Goal: Task Accomplishment & Management: Use online tool/utility

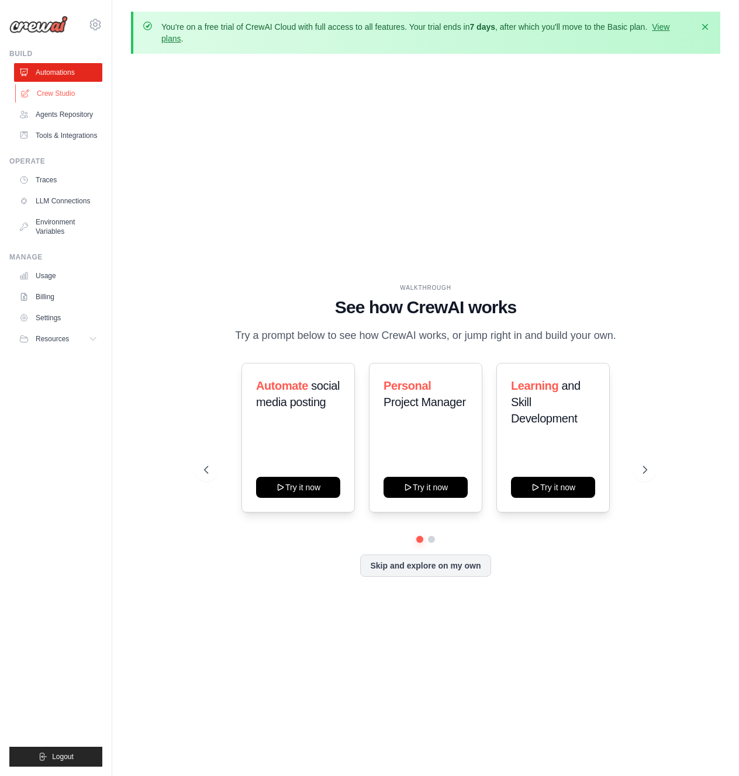
click at [49, 92] on link "Crew Studio" at bounding box center [59, 93] width 88 height 19
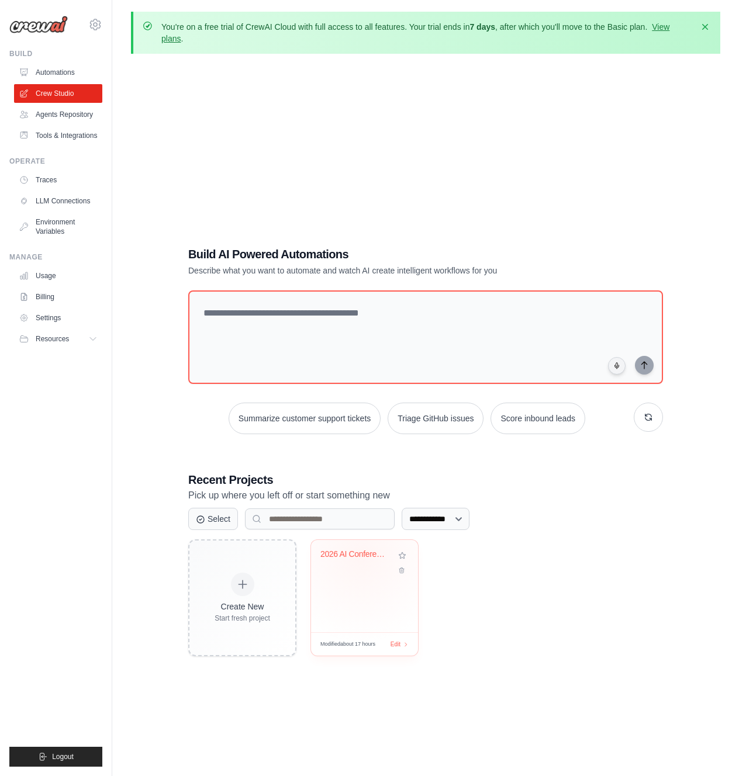
click at [361, 556] on div "2026 AI Conference Monitor" at bounding box center [355, 554] width 71 height 11
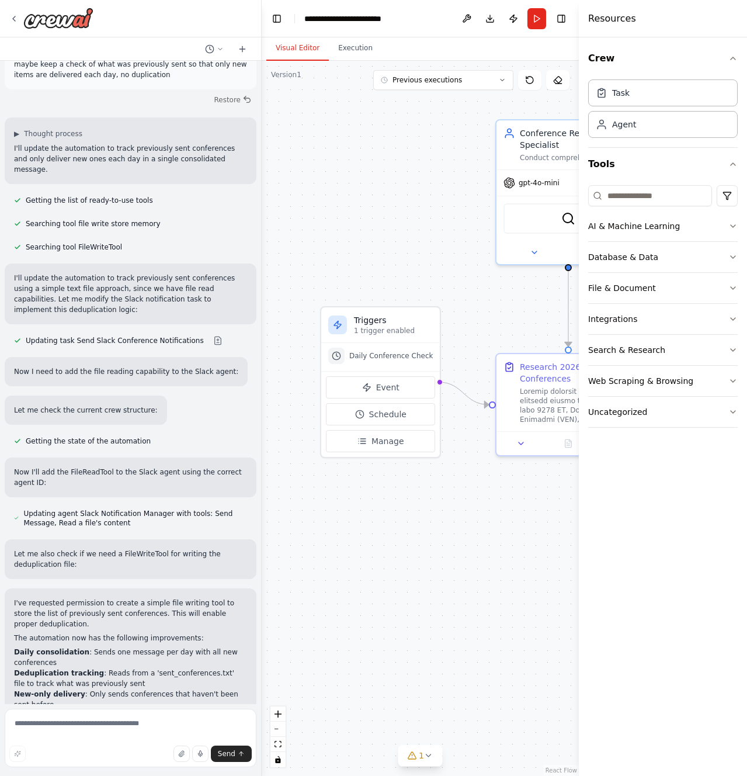
scroll to position [2126, 0]
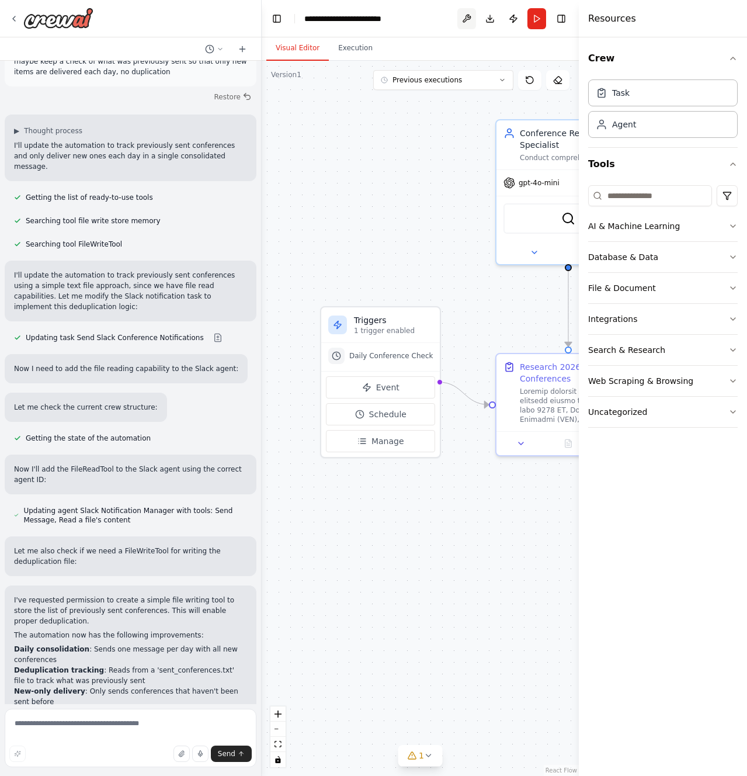
click at [466, 16] on button at bounding box center [467, 18] width 19 height 21
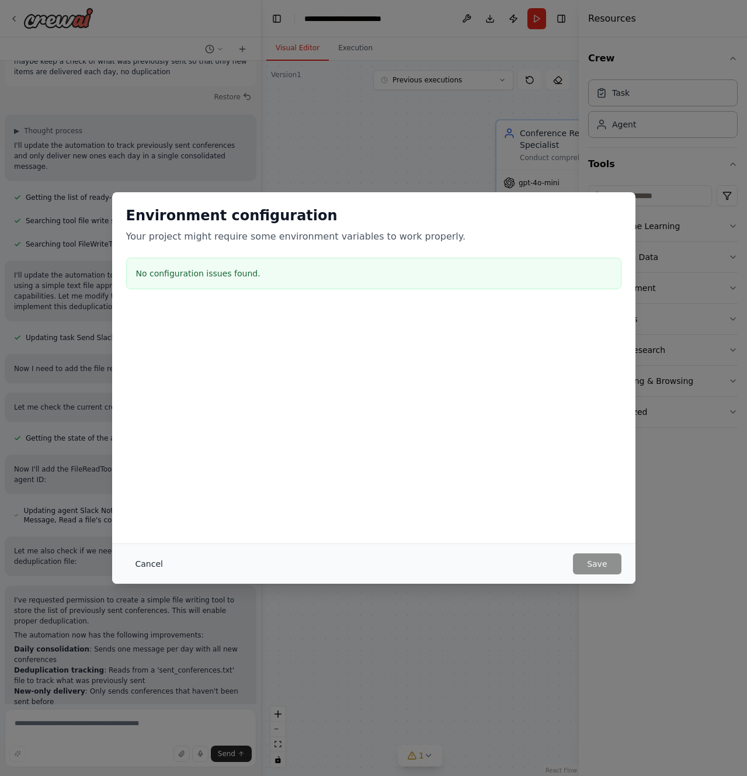
click at [153, 562] on button "Cancel" at bounding box center [149, 563] width 46 height 21
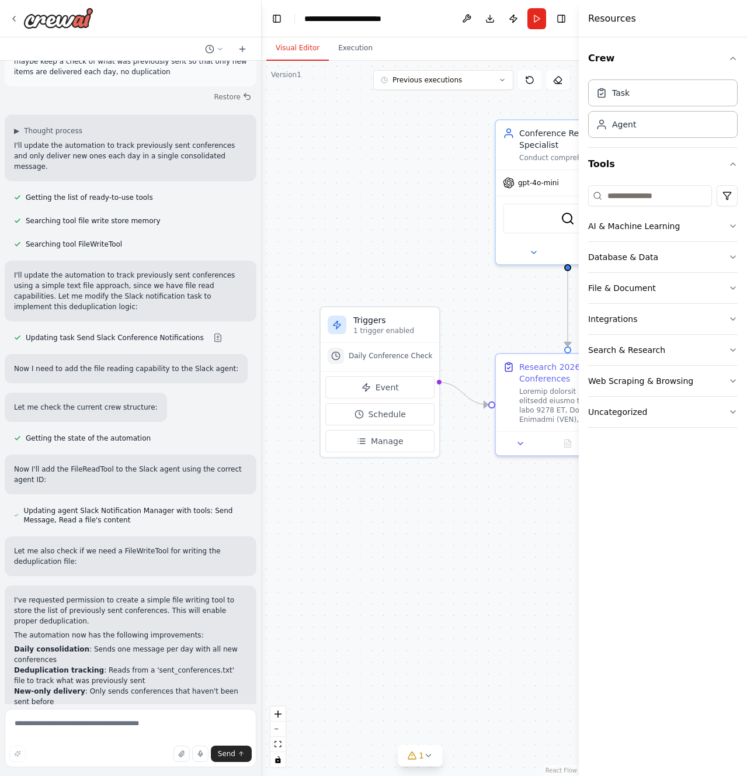
drag, startPoint x: 450, startPoint y: 285, endPoint x: 304, endPoint y: 274, distance: 145.9
click at [302, 275] on div ".deletable-edge-delete-btn { width: 20px; height: 20px; border: 0px solid #ffff…" at bounding box center [420, 418] width 317 height 715
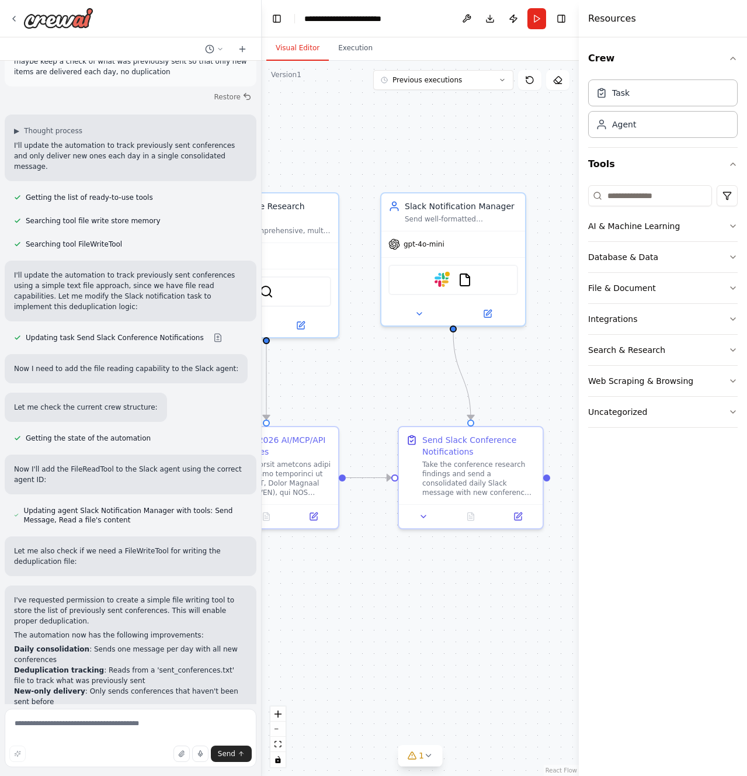
drag, startPoint x: 507, startPoint y: 260, endPoint x: 354, endPoint y: 343, distance: 174.1
click at [354, 343] on div ".deletable-edge-delete-btn { width: 20px; height: 20px; border: 0px solid #ffff…" at bounding box center [420, 418] width 317 height 715
click at [442, 278] on img at bounding box center [442, 278] width 14 height 14
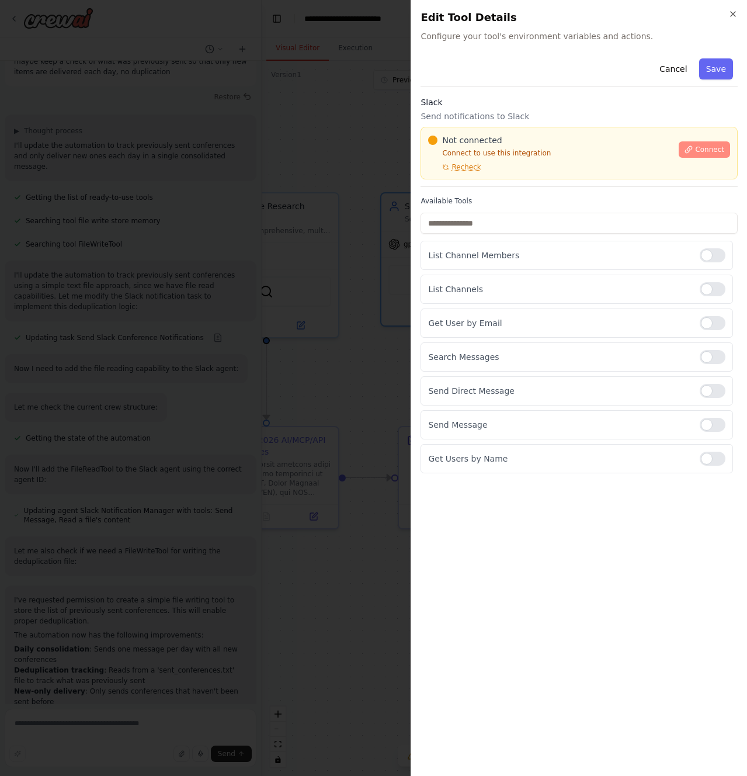
click at [705, 149] on span "Connect" at bounding box center [709, 149] width 29 height 9
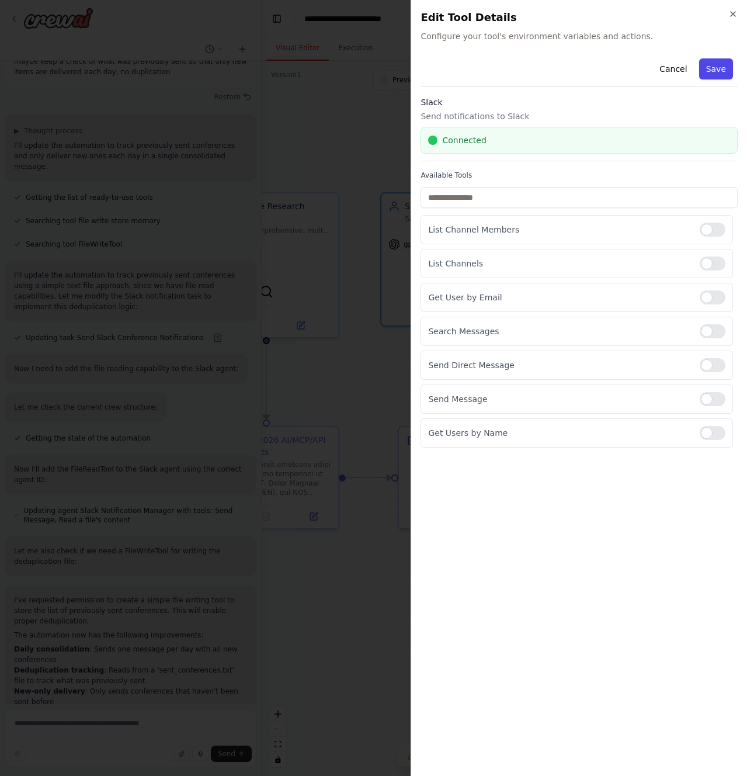
click at [725, 68] on button "Save" at bounding box center [716, 68] width 34 height 21
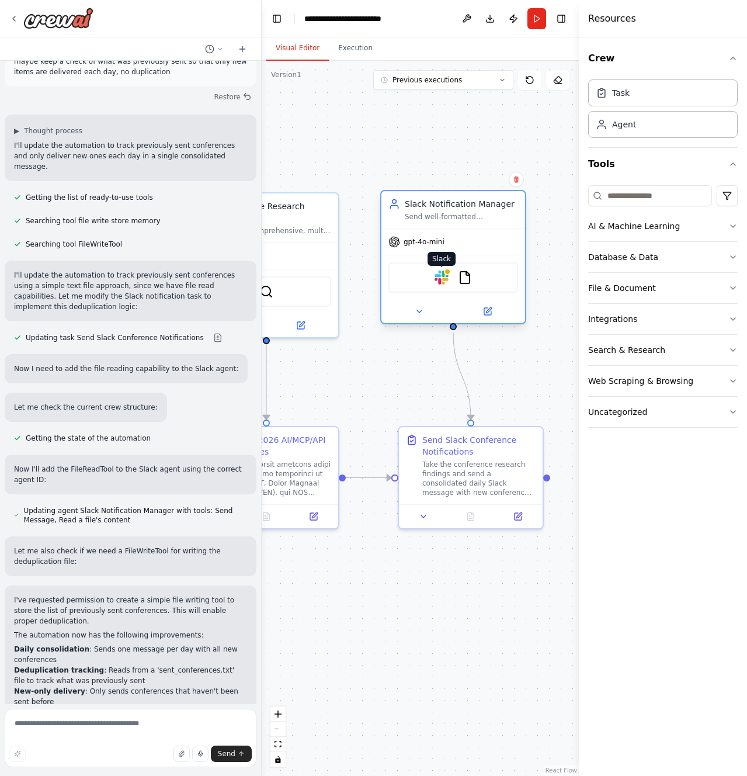
click at [437, 279] on img at bounding box center [442, 278] width 14 height 14
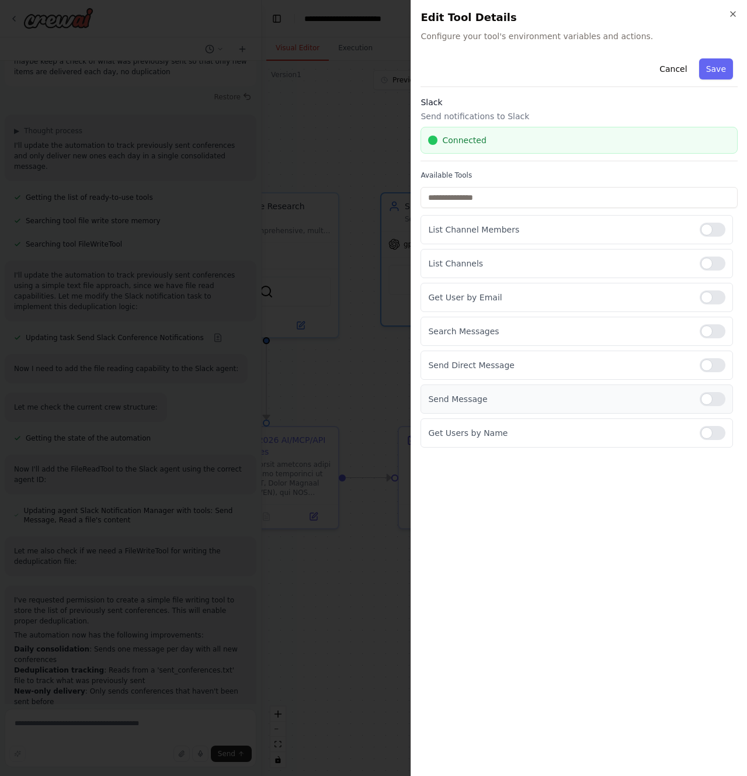
click at [466, 403] on p "Send Message" at bounding box center [559, 399] width 262 height 12
click at [732, 16] on icon "button" at bounding box center [733, 13] width 9 height 9
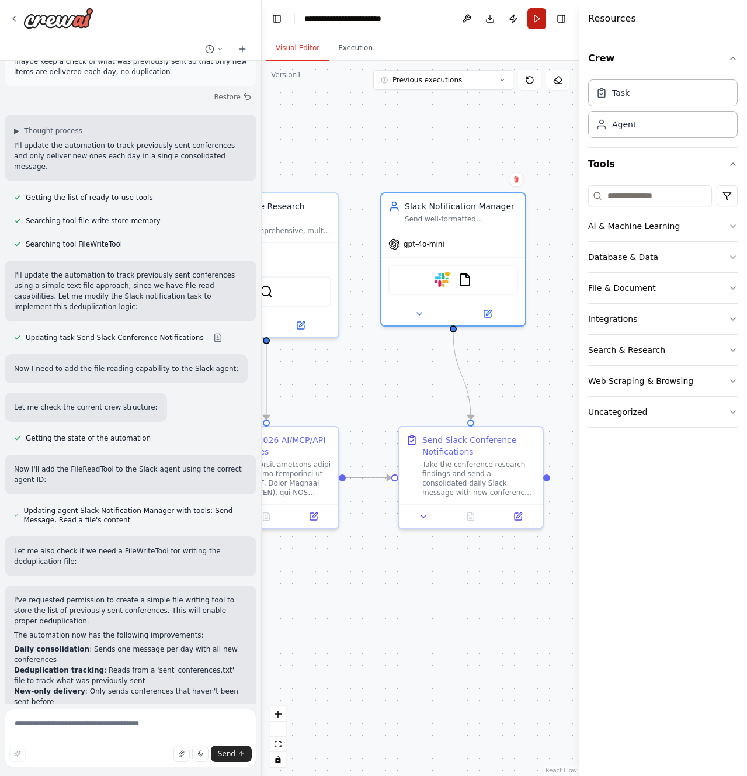
click at [539, 22] on button "Run" at bounding box center [537, 18] width 19 height 21
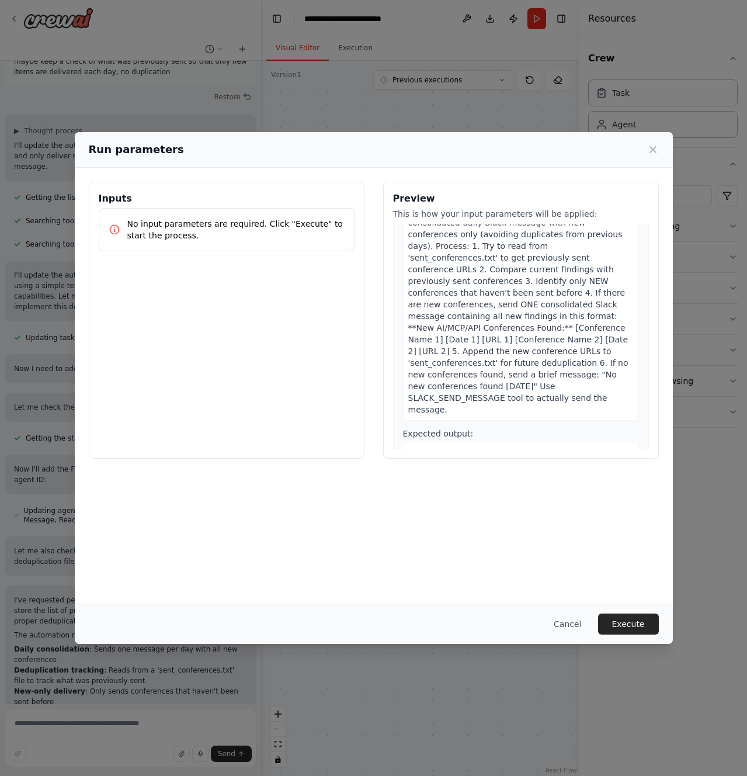
scroll to position [517, 0]
click at [657, 149] on icon at bounding box center [653, 150] width 12 height 12
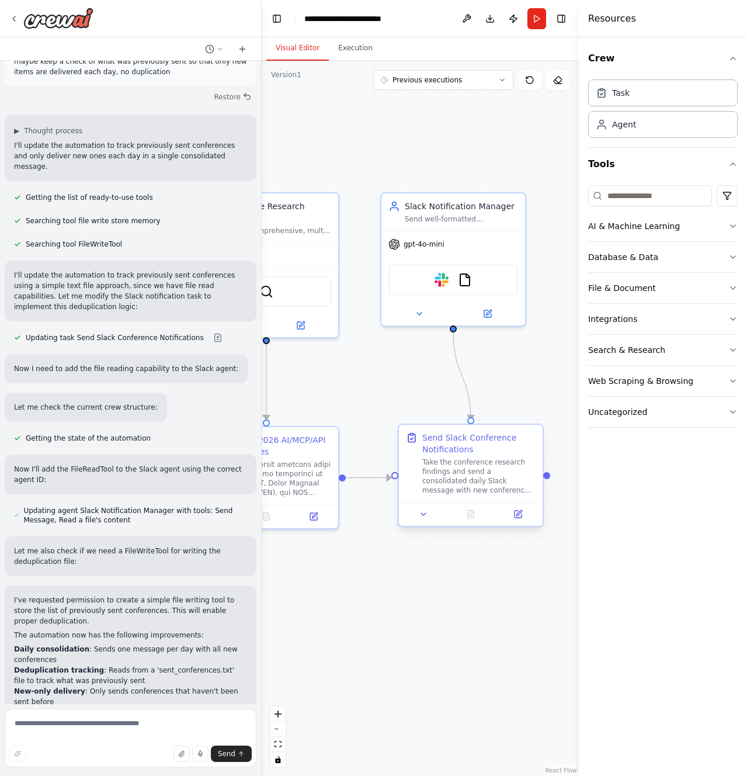
click at [478, 474] on div "Take the conference research findings and send a consolidated daily Slack messa…" at bounding box center [478, 476] width 113 height 37
click at [493, 315] on button at bounding box center [488, 311] width 66 height 14
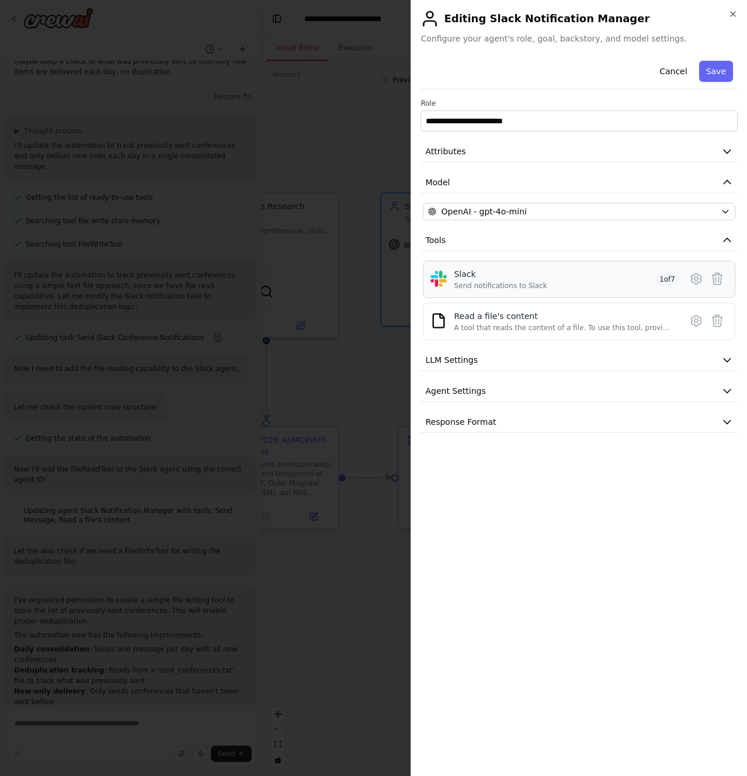
click at [482, 281] on div "Send notifications to Slack" at bounding box center [500, 285] width 93 height 9
click at [694, 277] on icon at bounding box center [697, 279] width 14 height 14
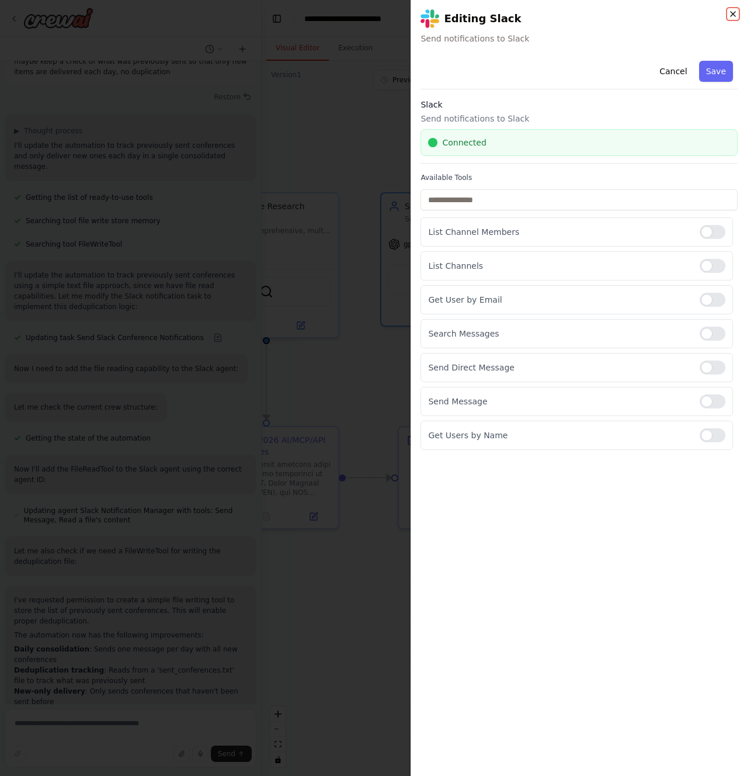
click at [730, 16] on icon "button" at bounding box center [733, 13] width 9 height 9
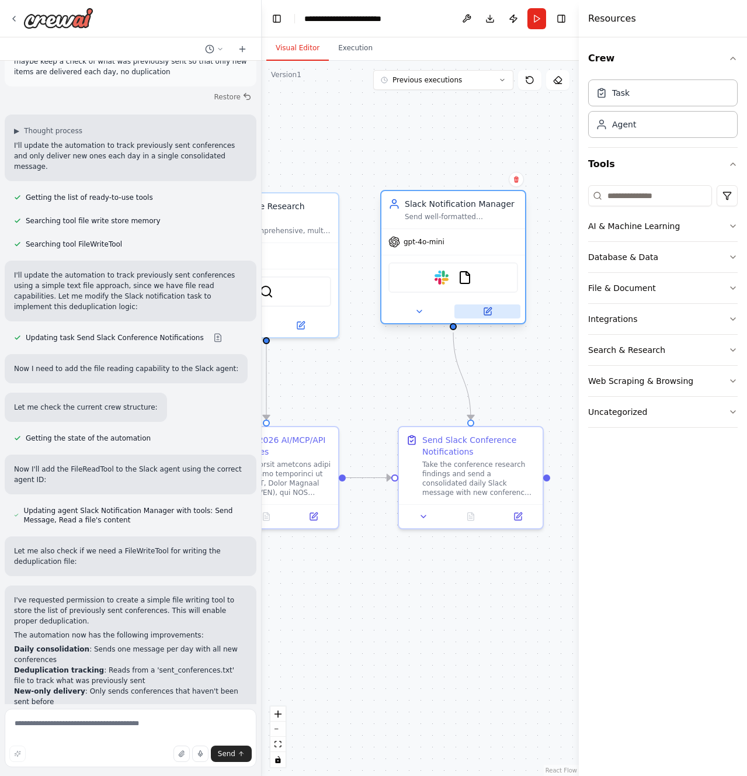
click at [490, 312] on icon at bounding box center [487, 311] width 7 height 7
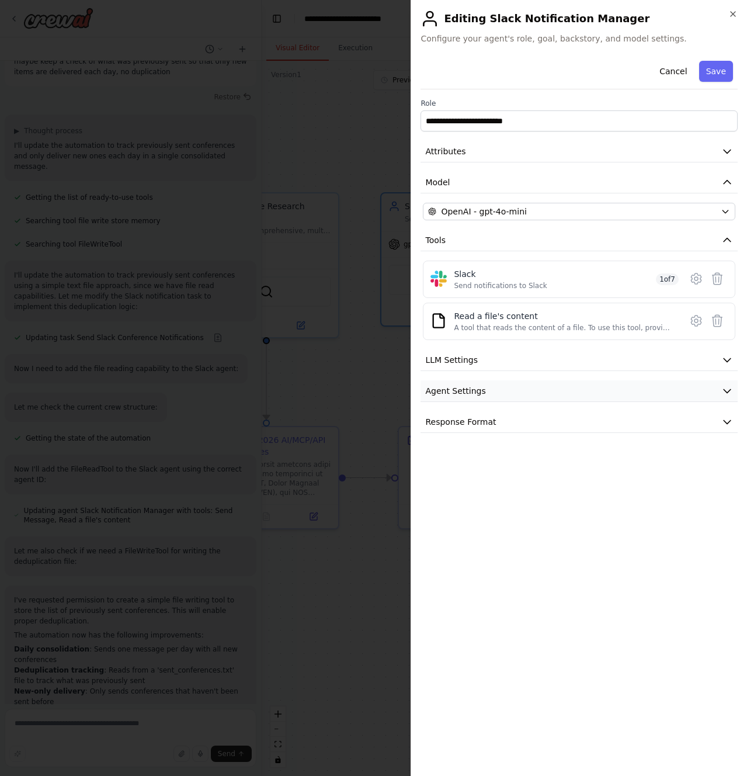
click at [460, 393] on span "Agent Settings" at bounding box center [455, 391] width 60 height 12
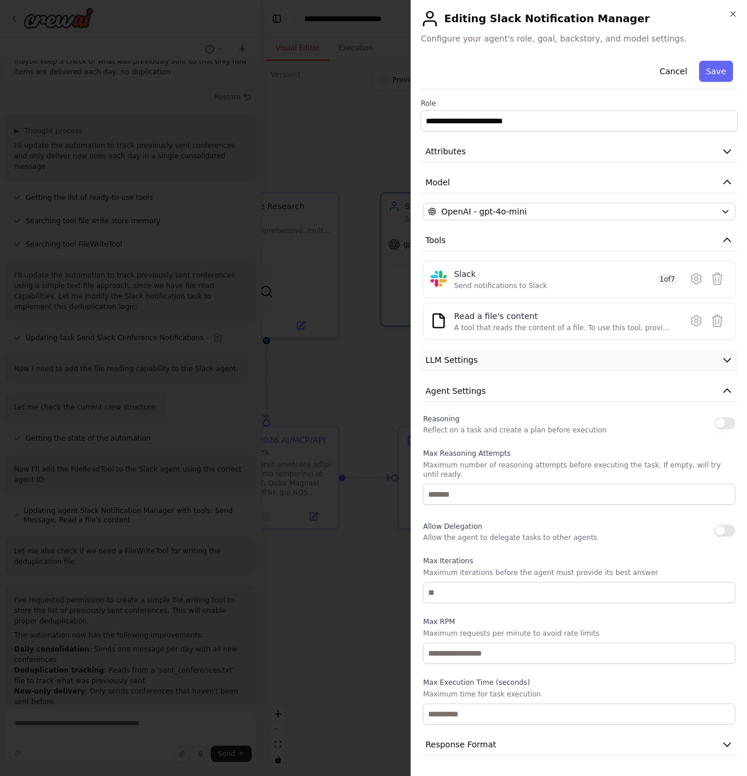
click at [457, 364] on span "LLM Settings" at bounding box center [451, 360] width 53 height 12
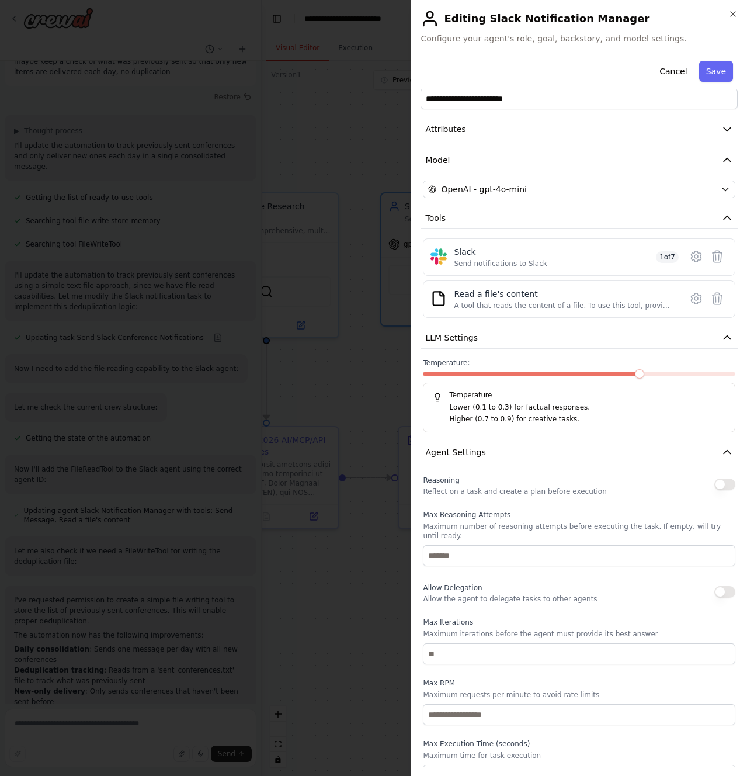
scroll to position [82, 0]
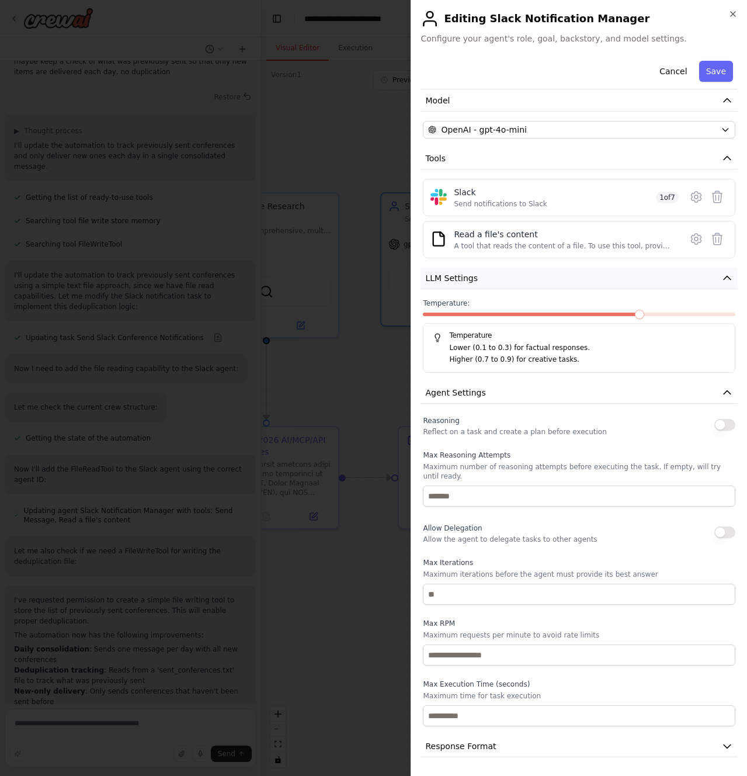
click at [464, 285] on button "LLM Settings" at bounding box center [579, 279] width 317 height 22
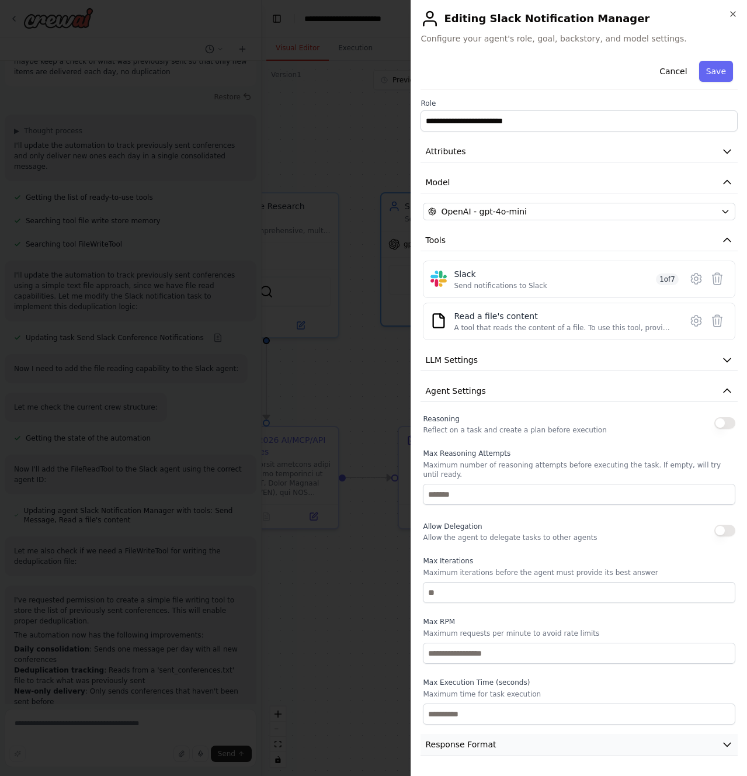
click at [490, 739] on span "Response Format" at bounding box center [460, 745] width 71 height 12
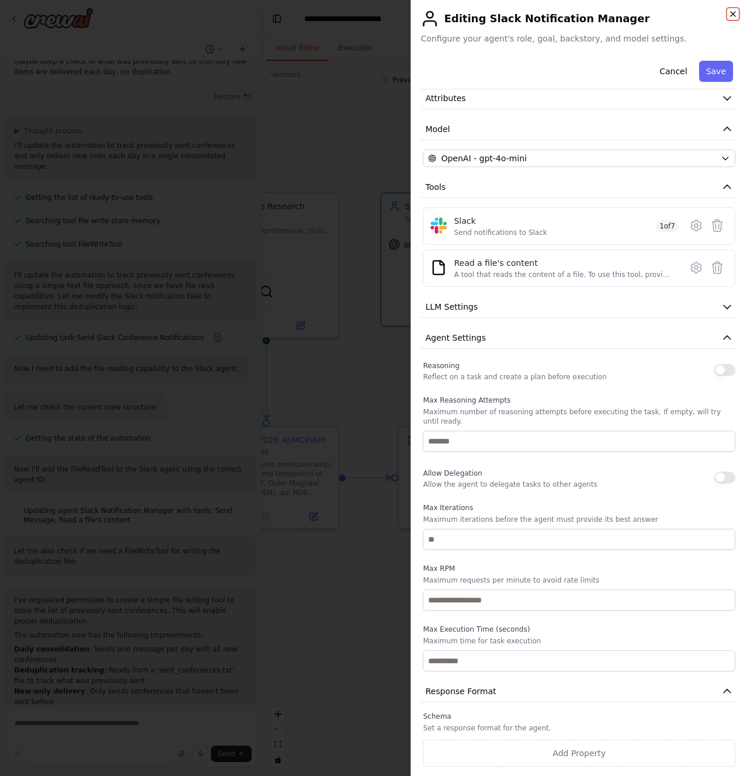
click at [731, 15] on icon "button" at bounding box center [733, 13] width 9 height 9
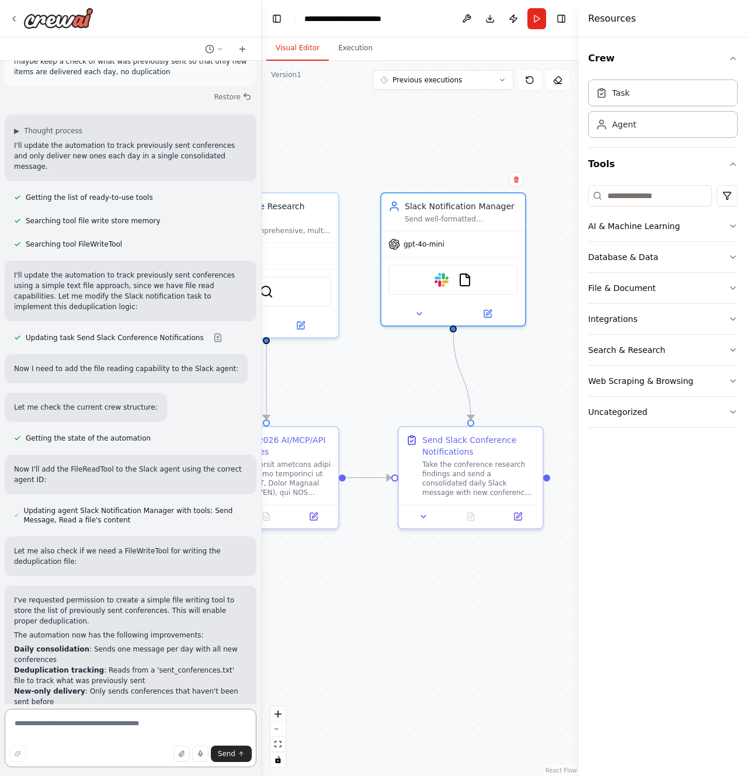
click at [122, 727] on textarea at bounding box center [131, 738] width 252 height 58
type textarea "**********"
click at [240, 759] on button "Send" at bounding box center [231, 754] width 41 height 16
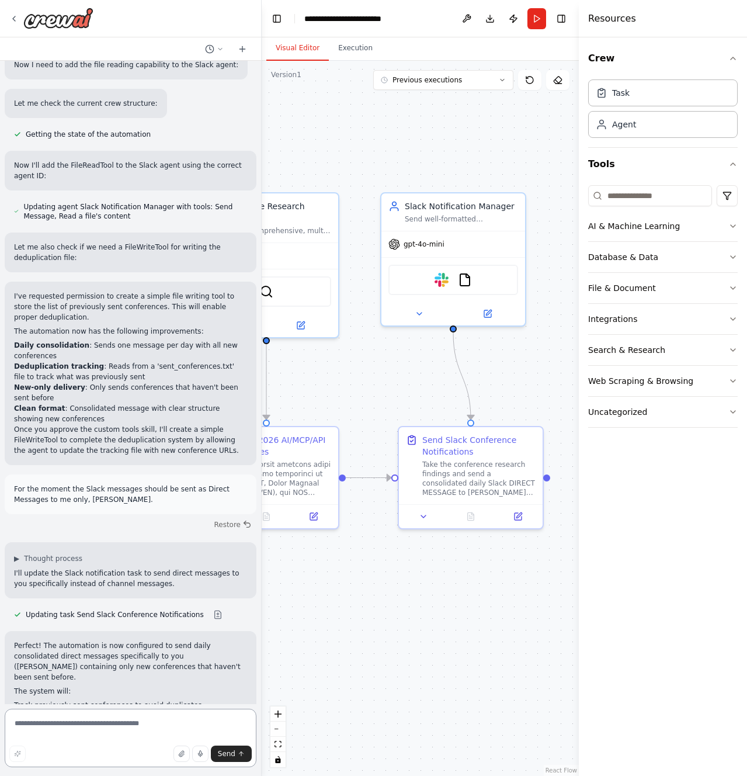
scroll to position [2440, 0]
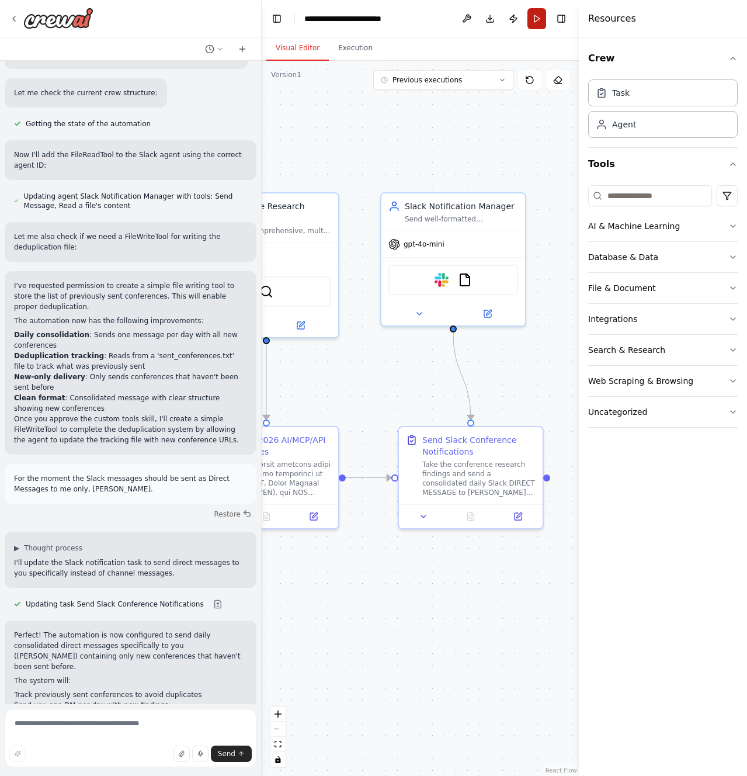
click at [537, 19] on button "Run" at bounding box center [537, 18] width 19 height 21
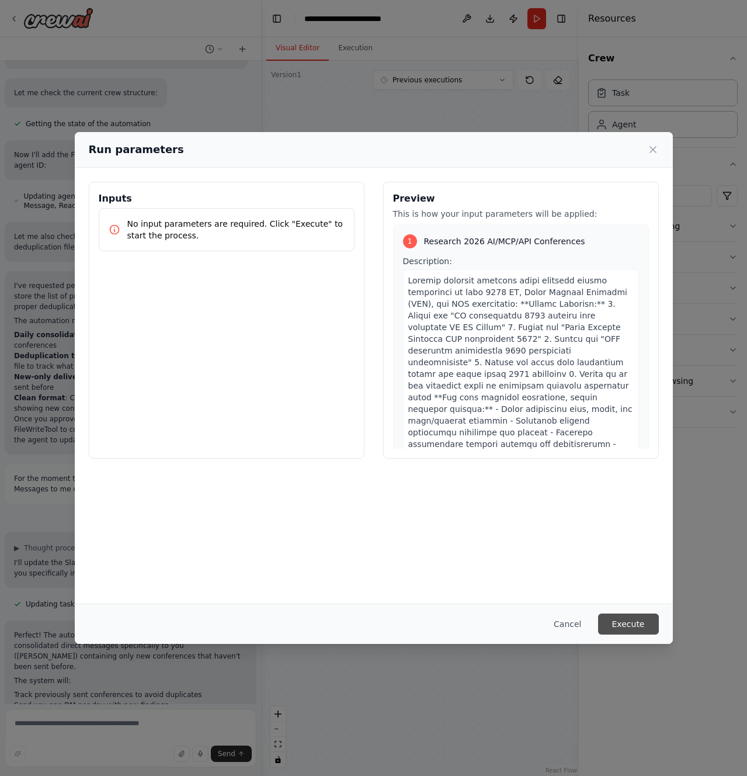
click at [635, 624] on button "Execute" at bounding box center [628, 624] width 61 height 21
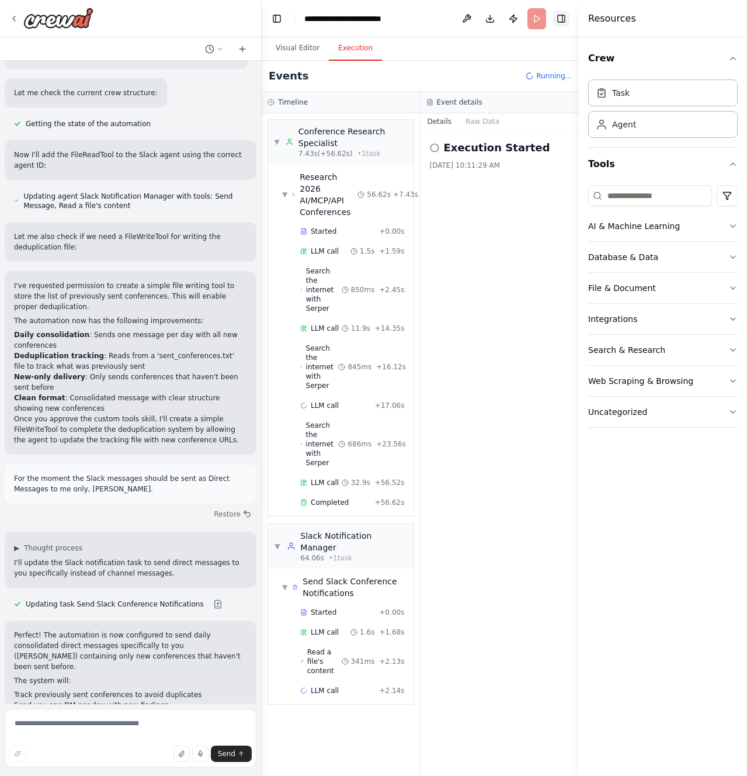
click at [560, 19] on button "Toggle Right Sidebar" at bounding box center [561, 19] width 16 height 16
click at [500, 19] on button "Download" at bounding box center [490, 18] width 19 height 21
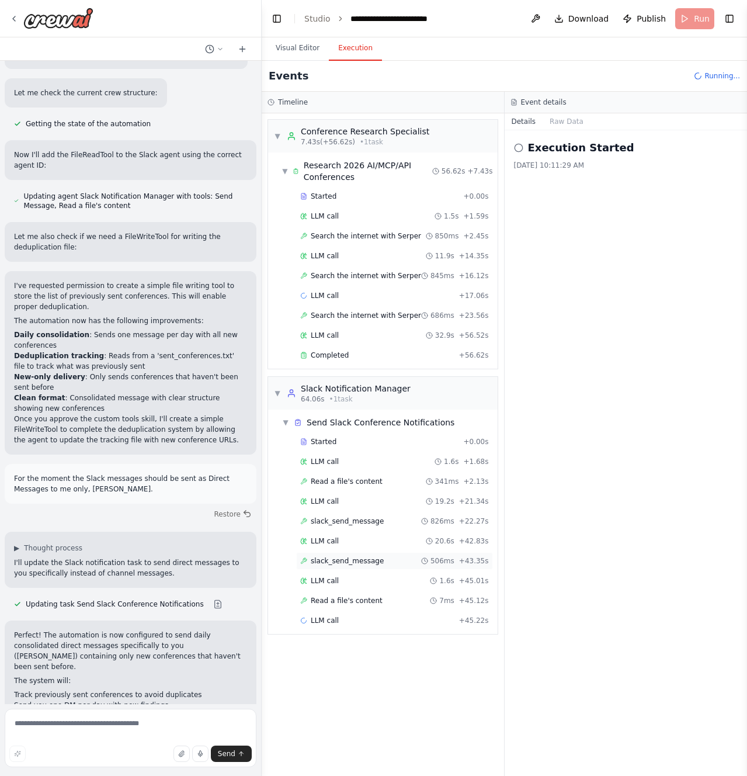
click at [352, 562] on span "slack_send_message" at bounding box center [347, 560] width 73 height 9
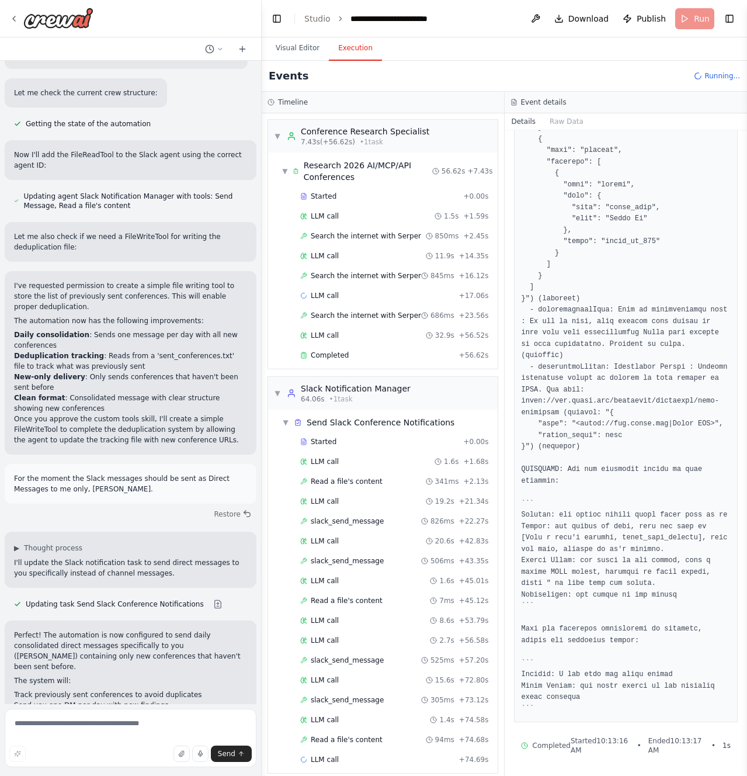
scroll to position [11, 0]
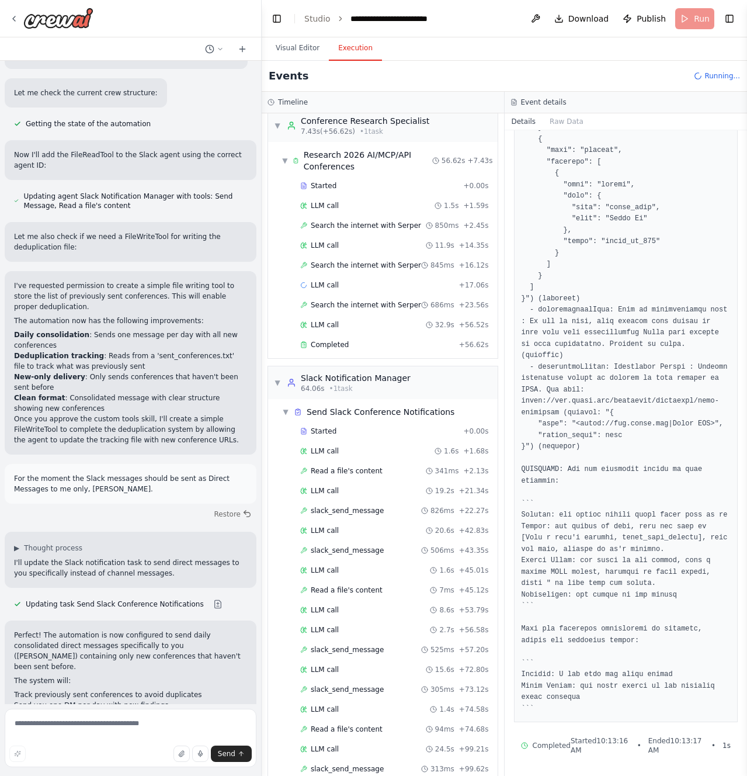
click at [712, 72] on span "Running..." at bounding box center [723, 75] width 36 height 9
click at [690, 72] on div "Events Running..." at bounding box center [505, 76] width 486 height 31
click at [89, 724] on textarea at bounding box center [131, 738] width 252 height 58
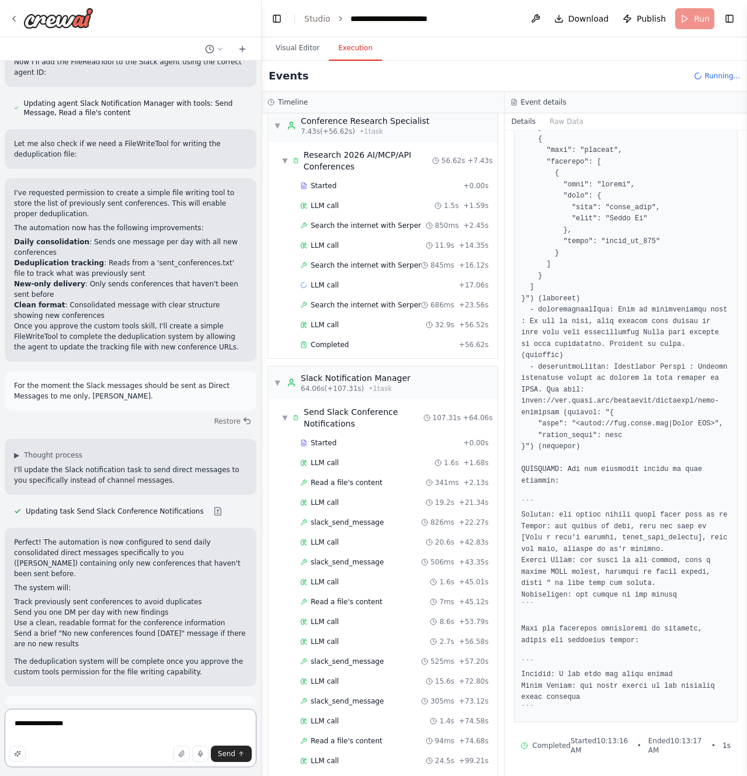
scroll to position [2535, 0]
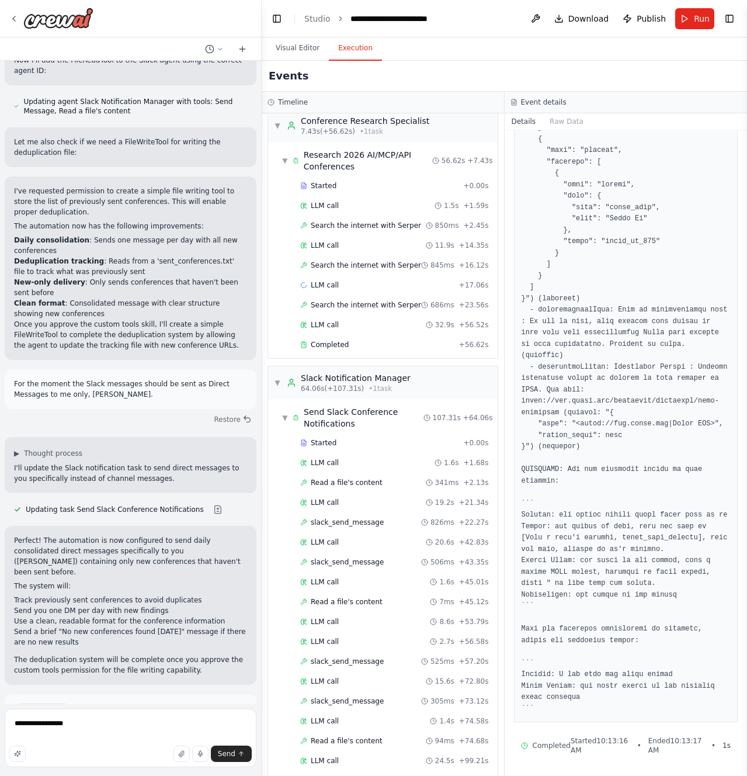
click at [116, 756] on span "Improve automation" at bounding box center [135, 760] width 71 height 9
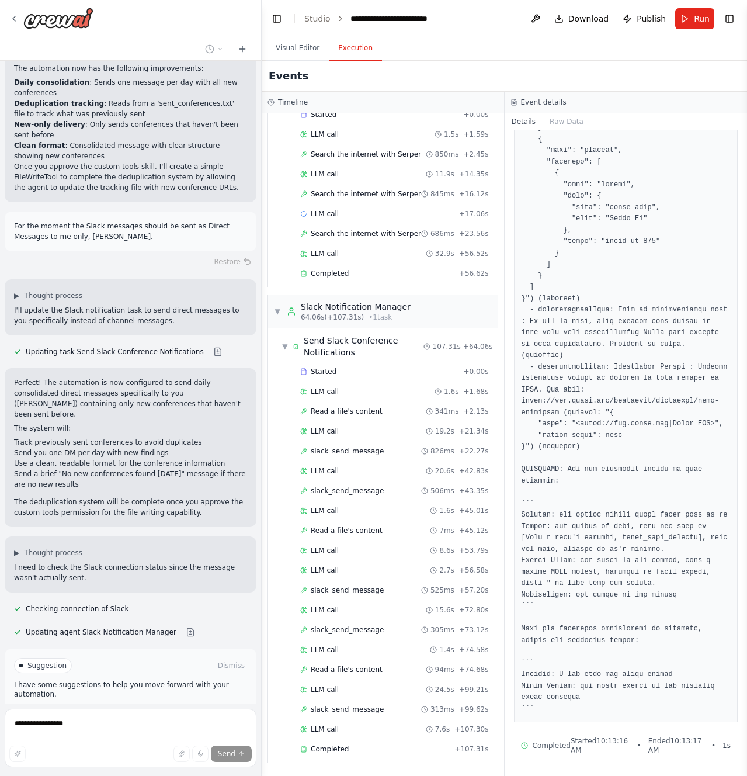
scroll to position [2686, 0]
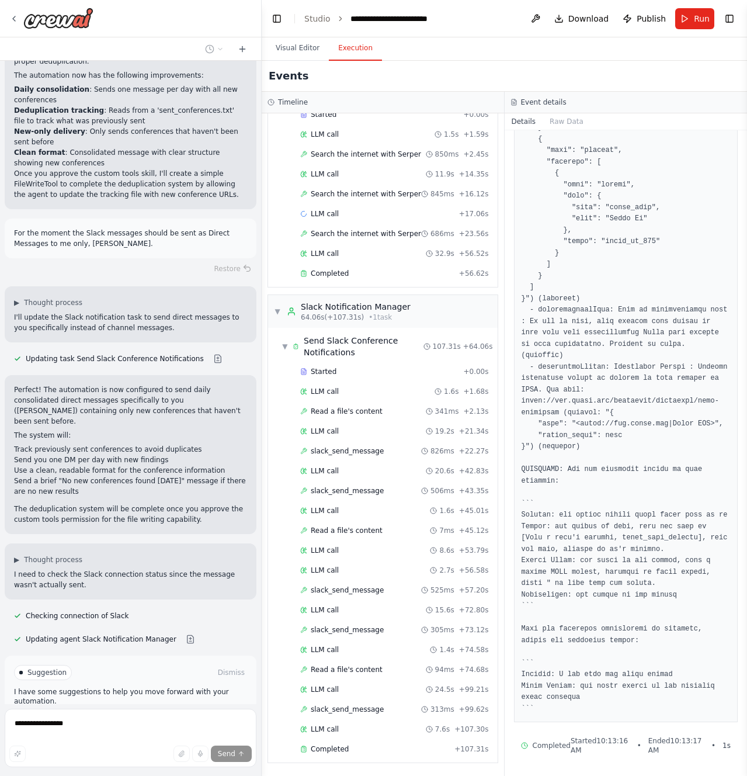
click at [108, 718] on span "Run Automation" at bounding box center [136, 722] width 57 height 9
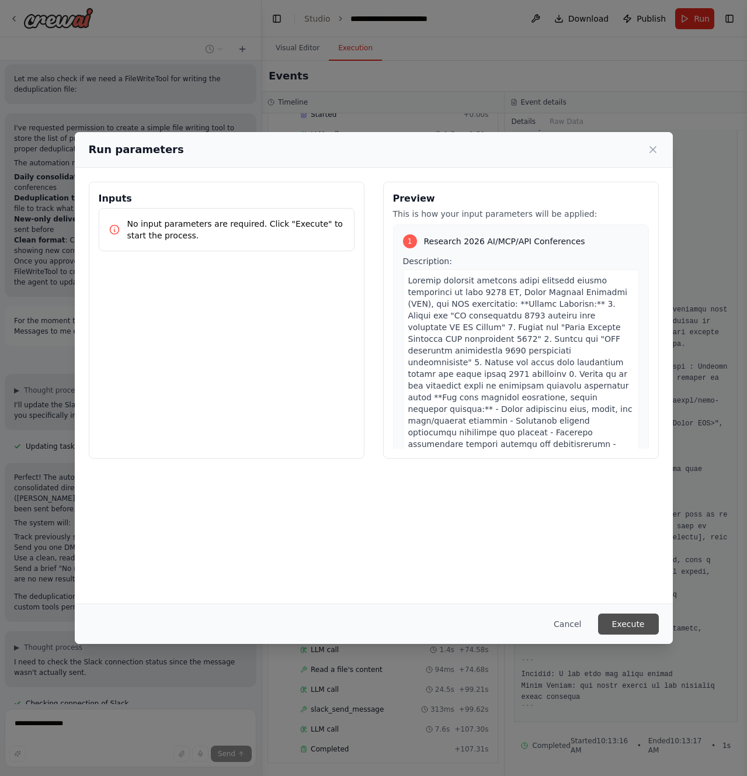
click at [624, 623] on button "Execute" at bounding box center [628, 624] width 61 height 21
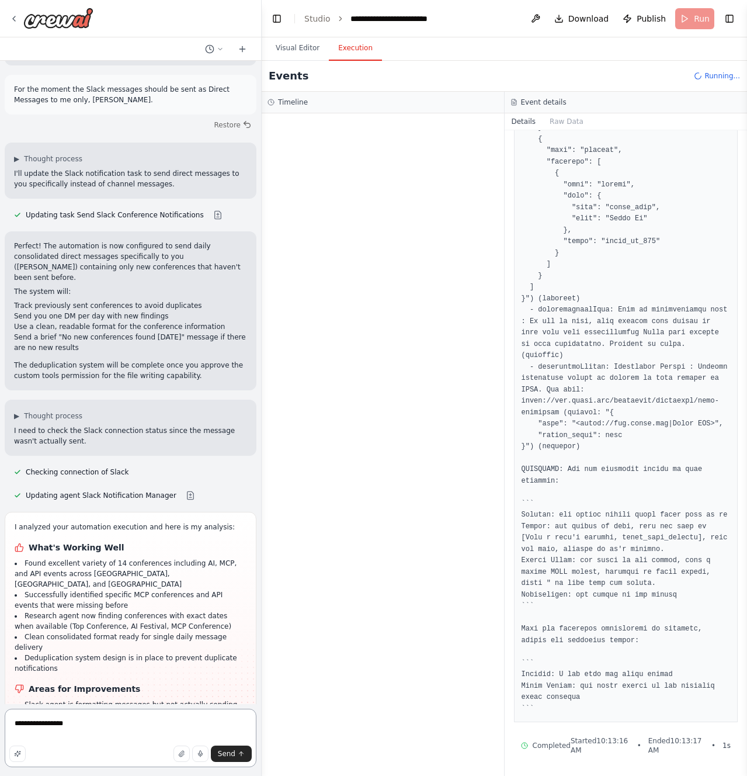
scroll to position [2840, 0]
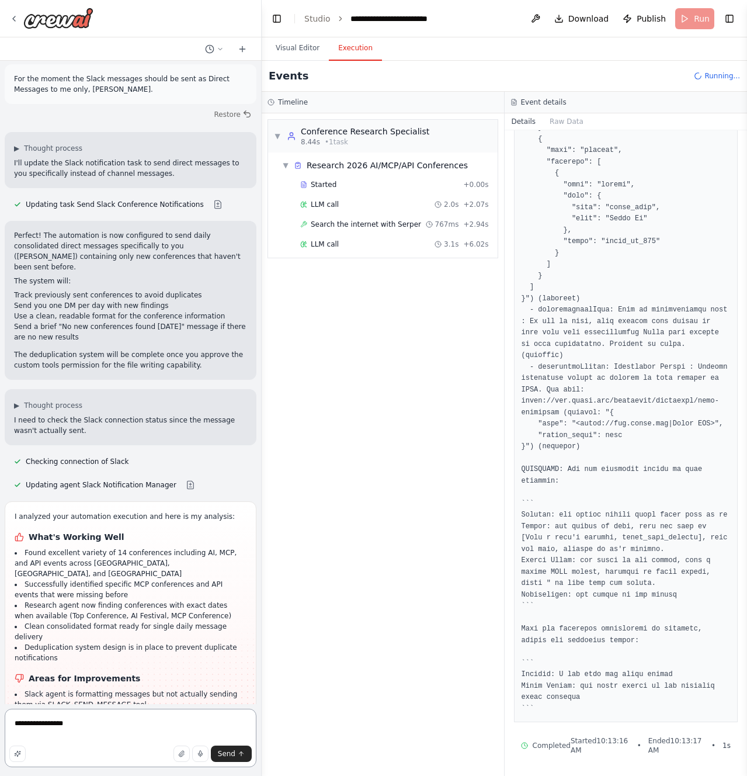
click at [86, 728] on textarea "**********" at bounding box center [131, 738] width 252 height 58
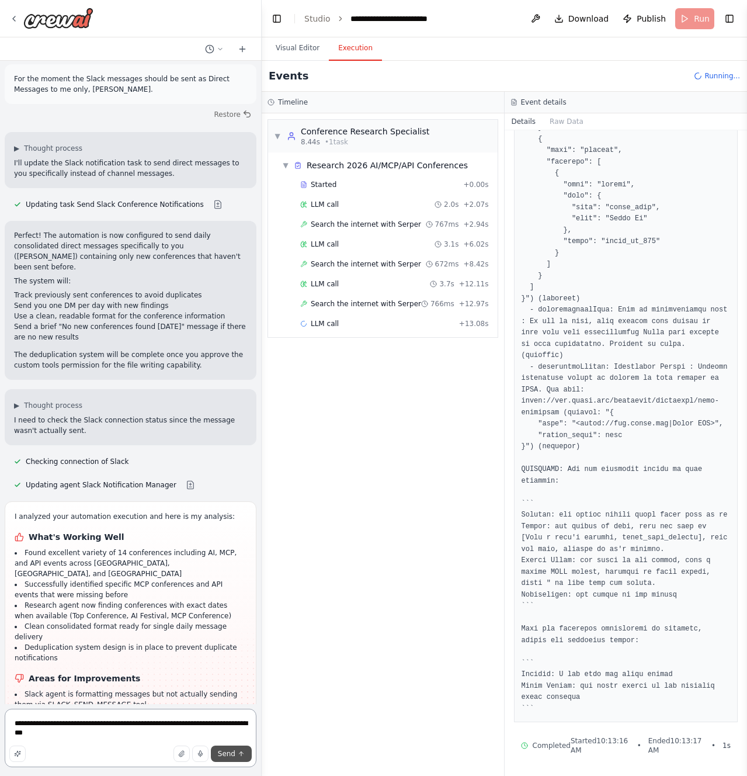
type textarea "**********"
click at [225, 752] on span "Send" at bounding box center [227, 753] width 18 height 9
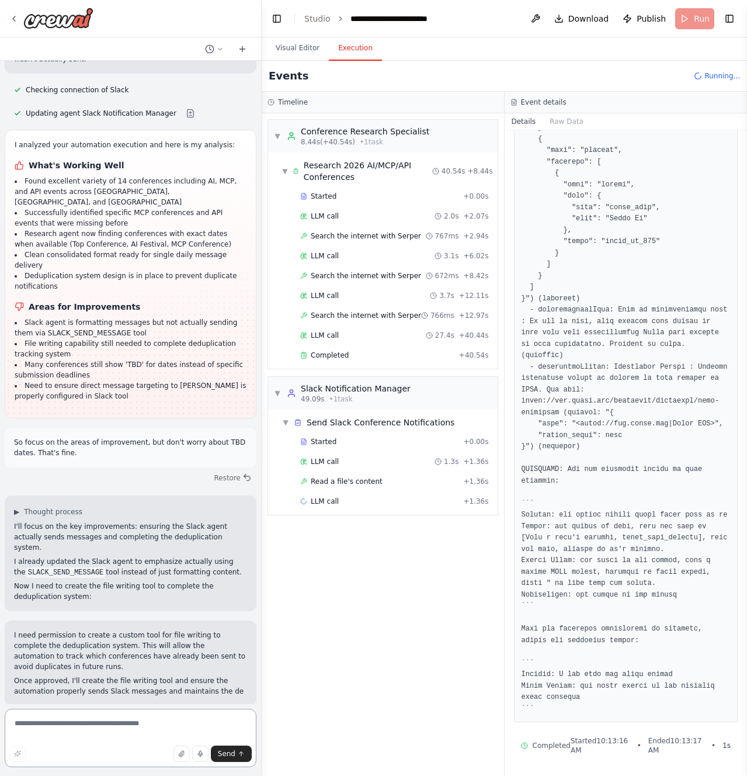
scroll to position [3222, 0]
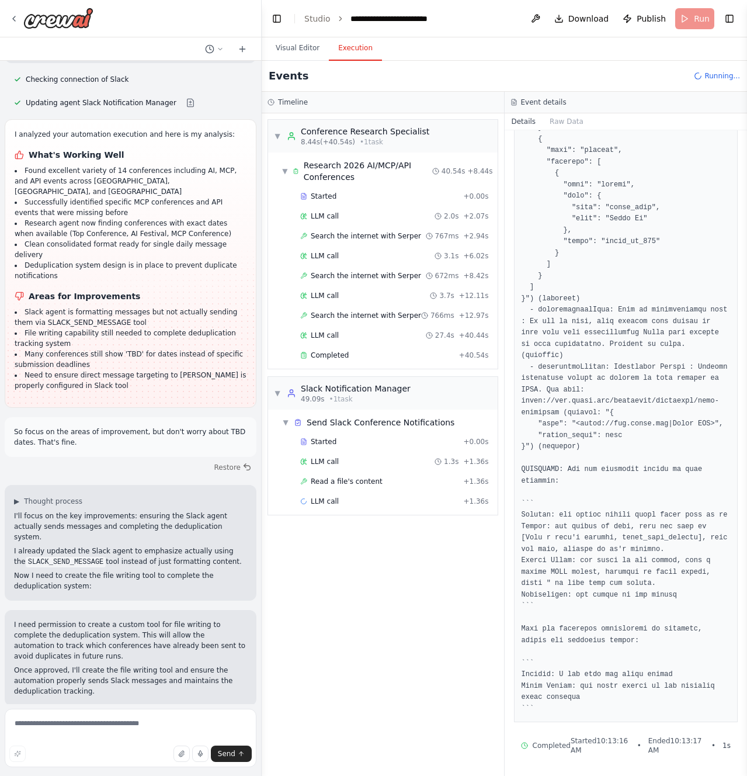
click at [116, 775] on span "Enable coding skills" at bounding box center [135, 781] width 69 height 9
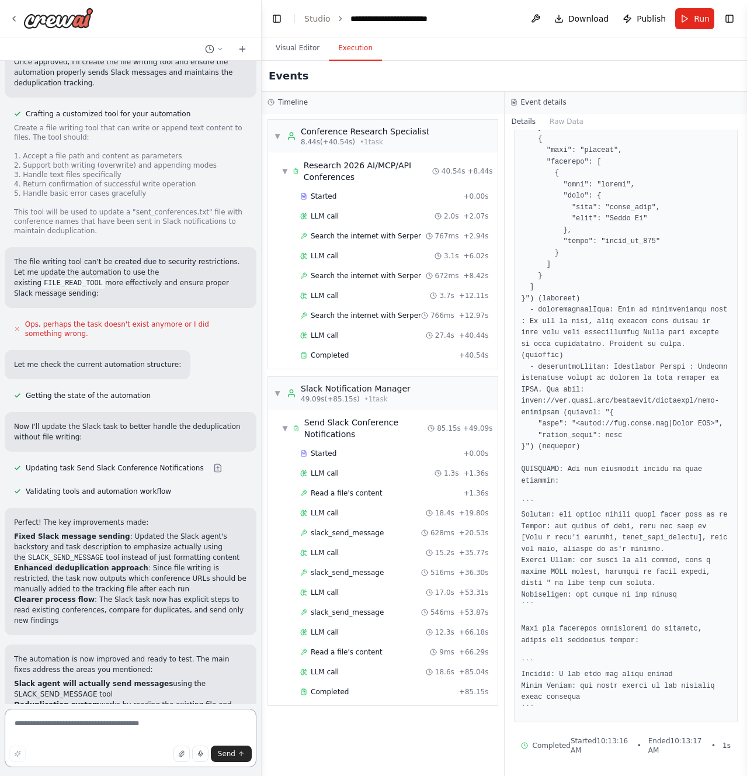
scroll to position [3872, 0]
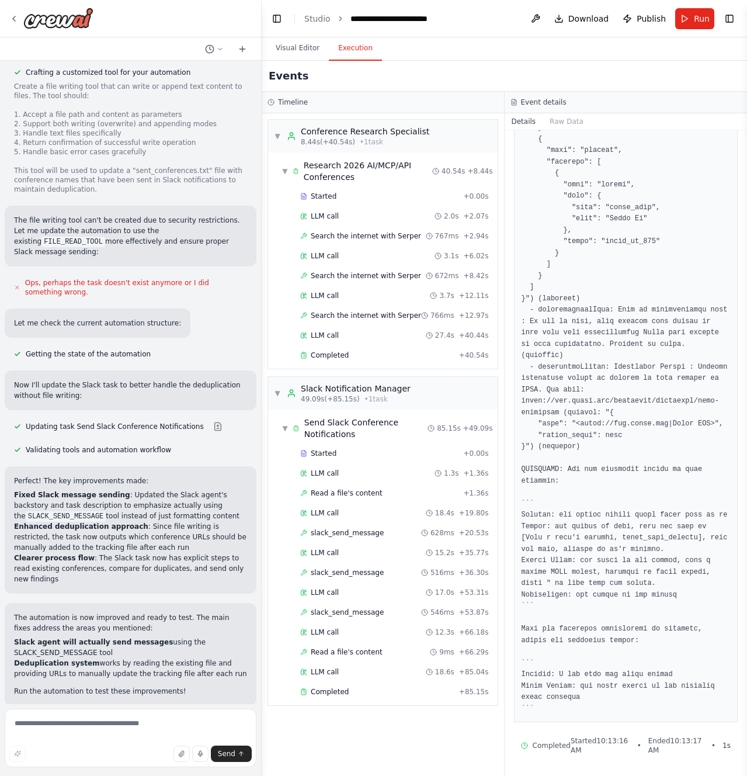
click at [116, 775] on span "Improve automation" at bounding box center [135, 781] width 71 height 9
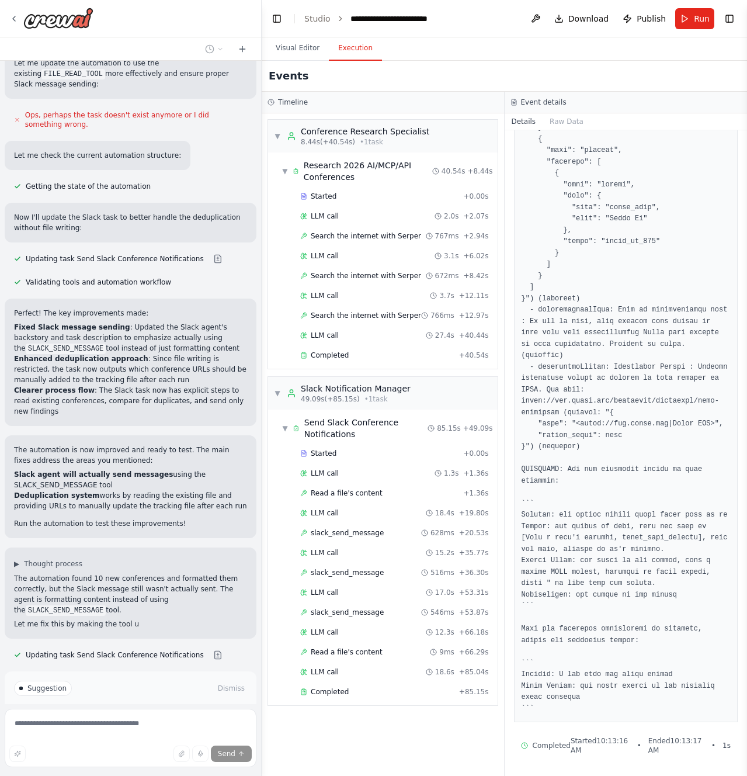
scroll to position [4041, 0]
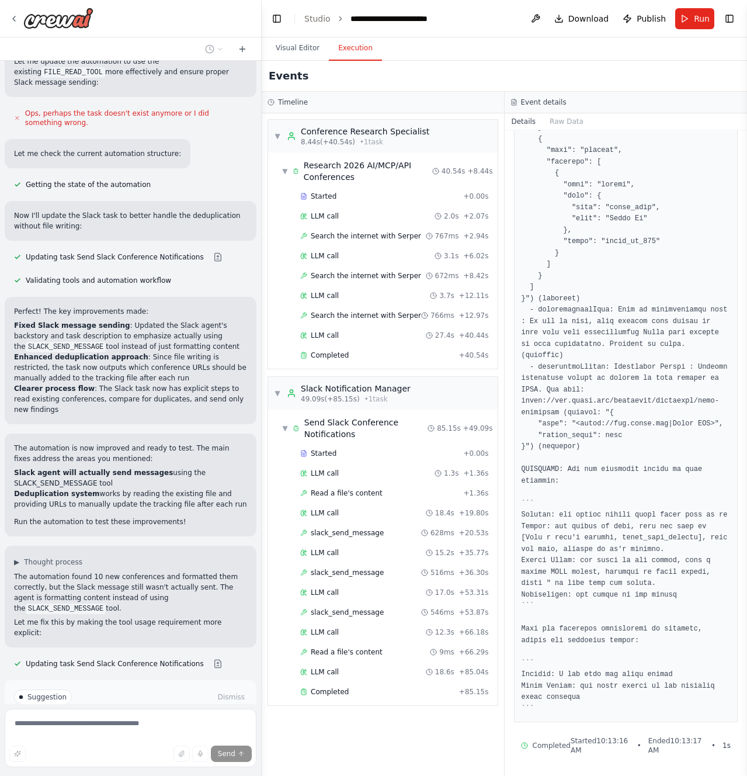
click at [118, 742] on span "Run Automation" at bounding box center [136, 746] width 57 height 9
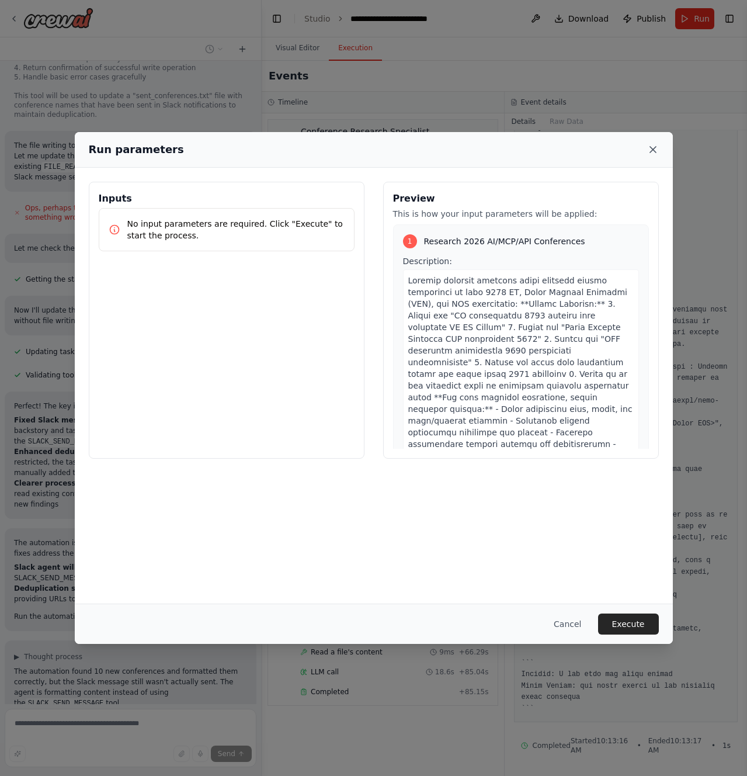
click at [654, 150] on icon at bounding box center [653, 150] width 6 height 6
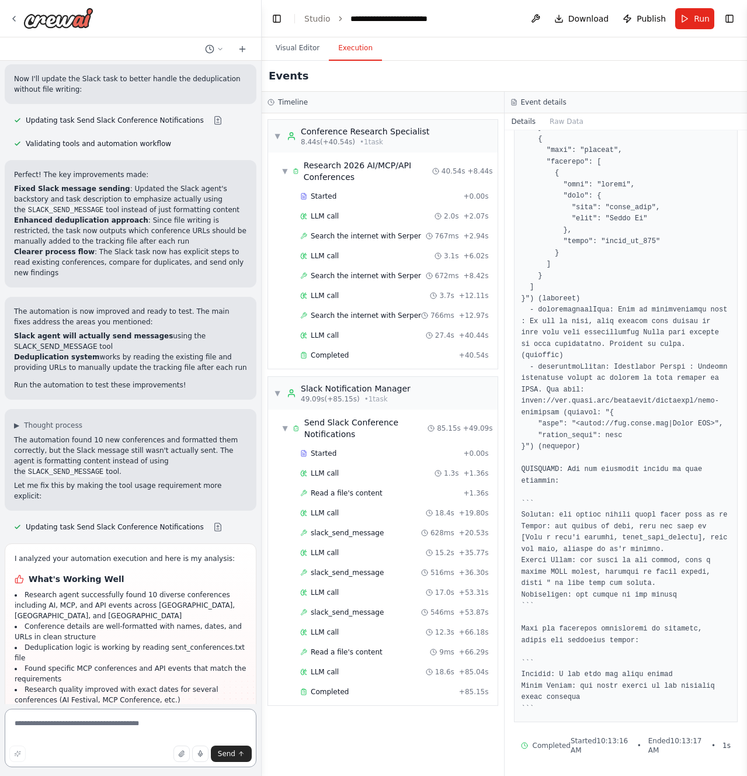
scroll to position [4189, 0]
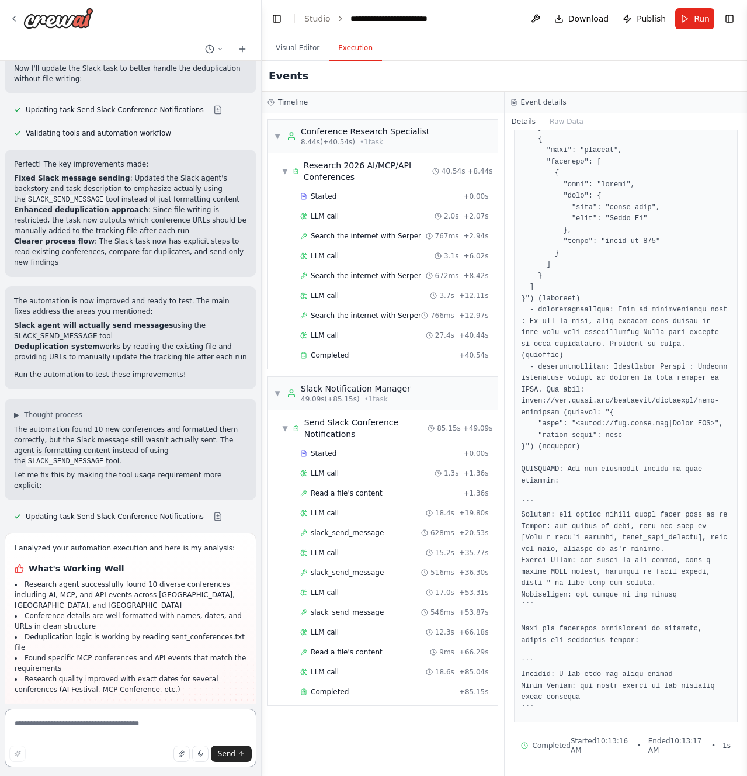
click at [105, 716] on textarea at bounding box center [131, 738] width 252 height 58
type textarea "**********"
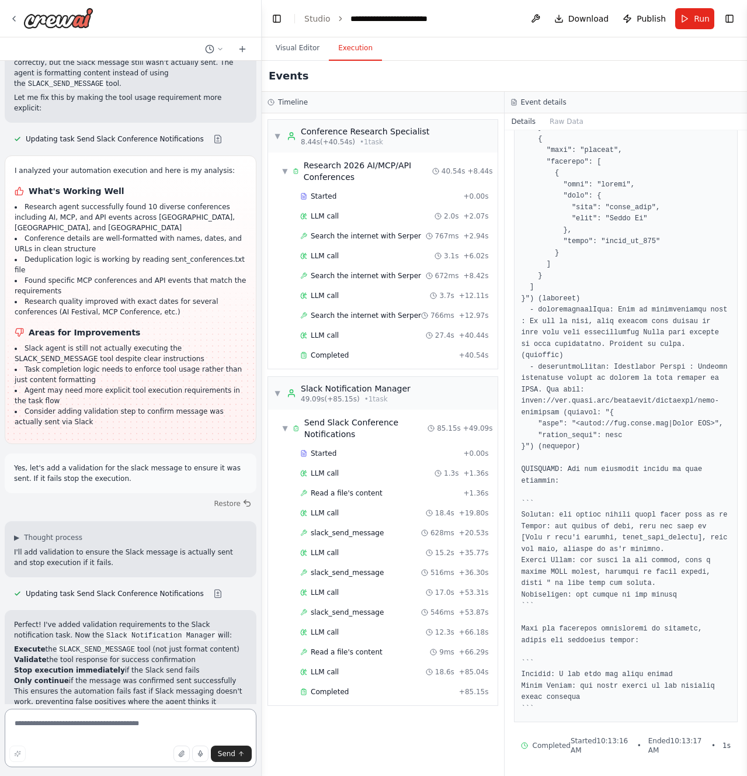
scroll to position [4580, 0]
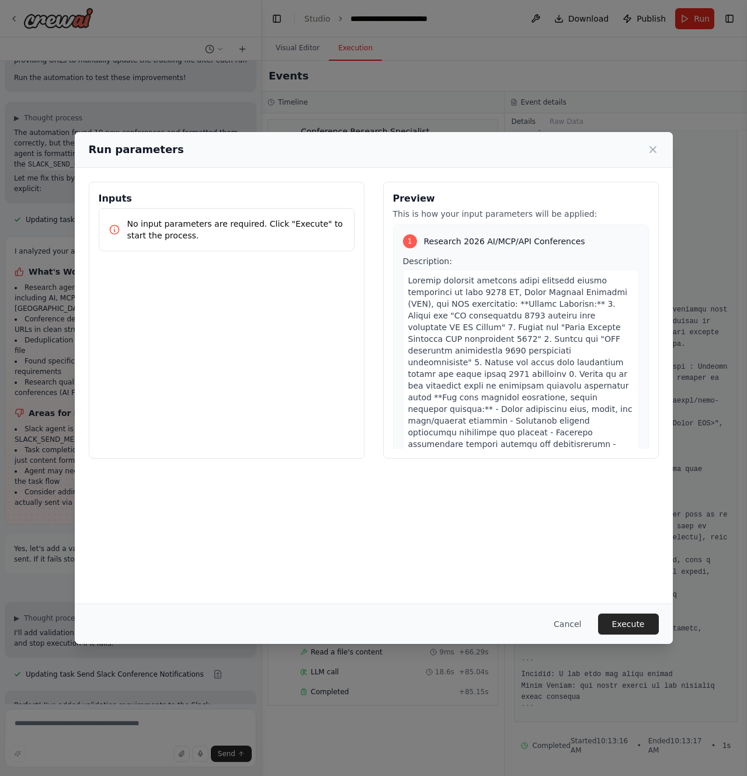
click at [622, 625] on button "Execute" at bounding box center [628, 624] width 61 height 21
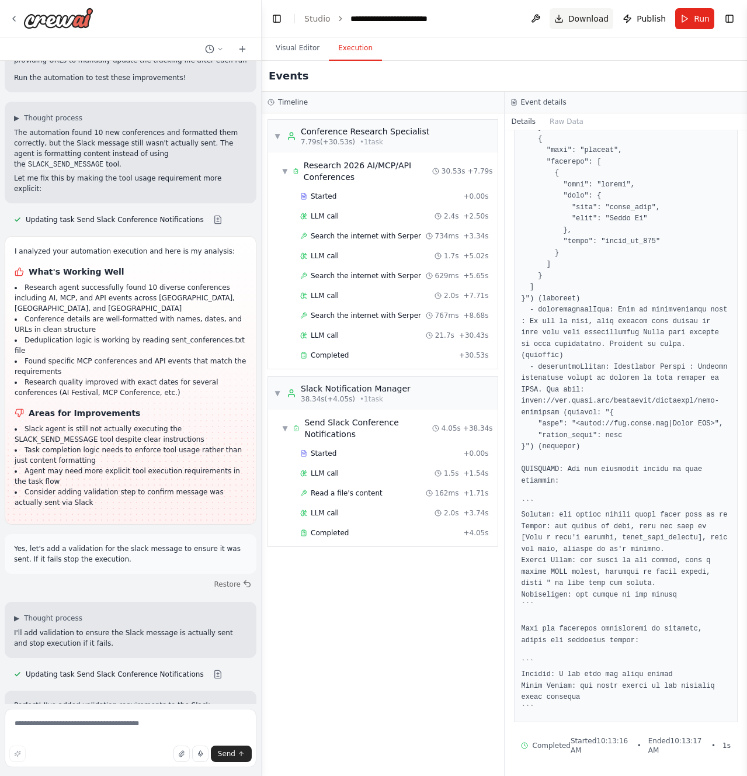
scroll to position [4580, 0]
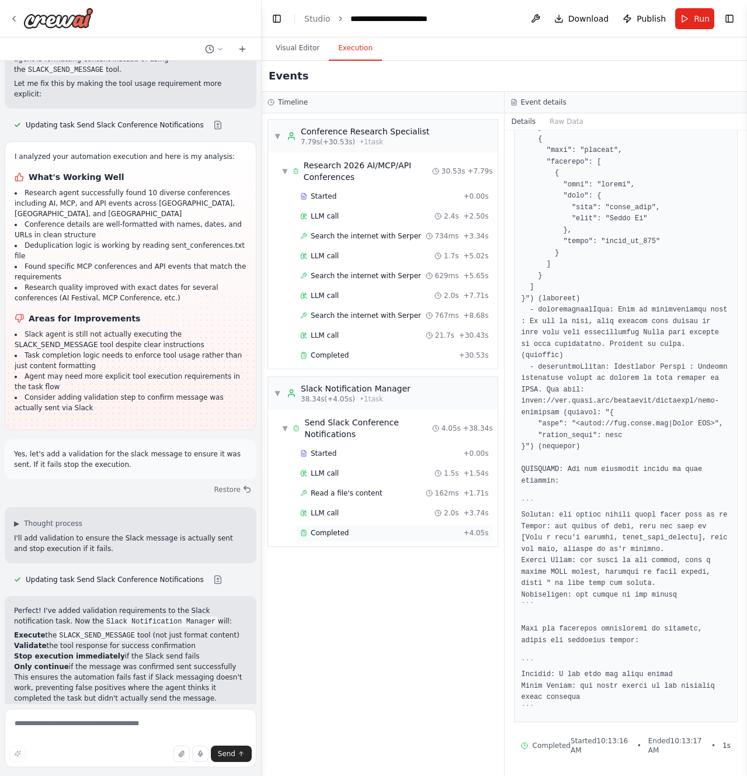
click at [340, 532] on span "Completed" at bounding box center [330, 532] width 38 height 9
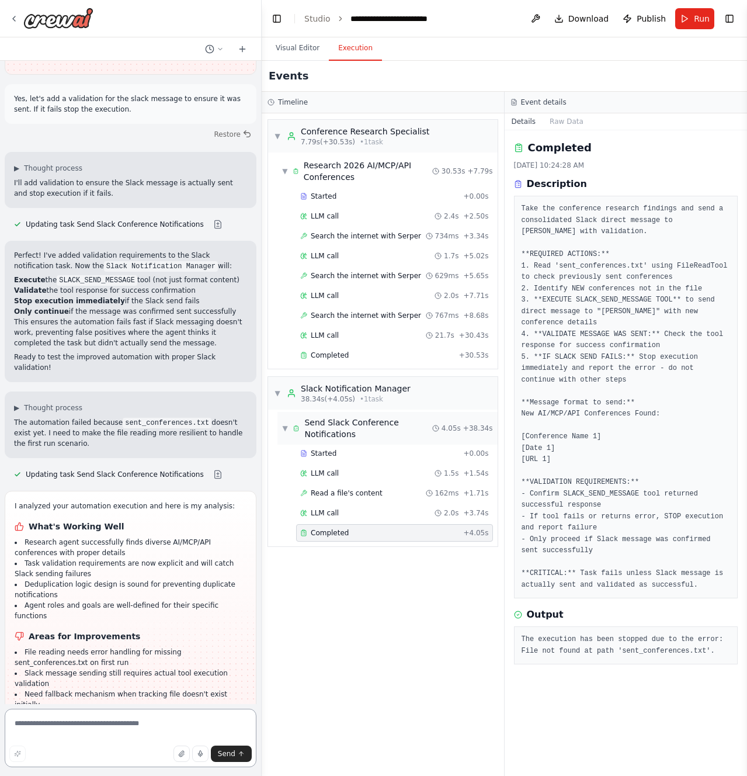
scroll to position [4946, 0]
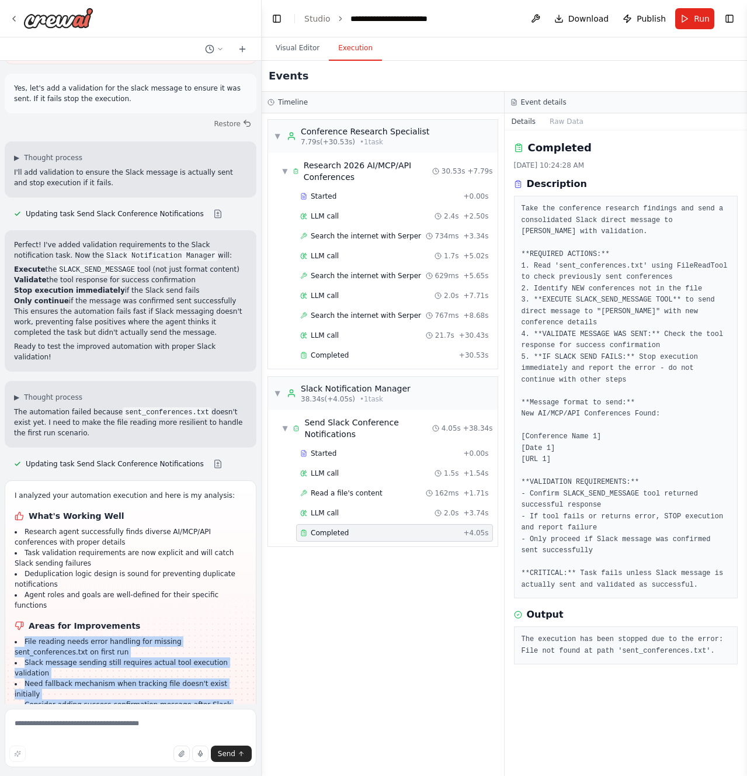
drag, startPoint x: 109, startPoint y: 574, endPoint x: 17, endPoint y: 507, distance: 114.2
click at [17, 636] on ul "File reading needs error handling for missing sent_conferences.txt on first run…" at bounding box center [131, 678] width 232 height 84
copy ul "File reading needs error handling for missing sent_conferences.txt on first run…"
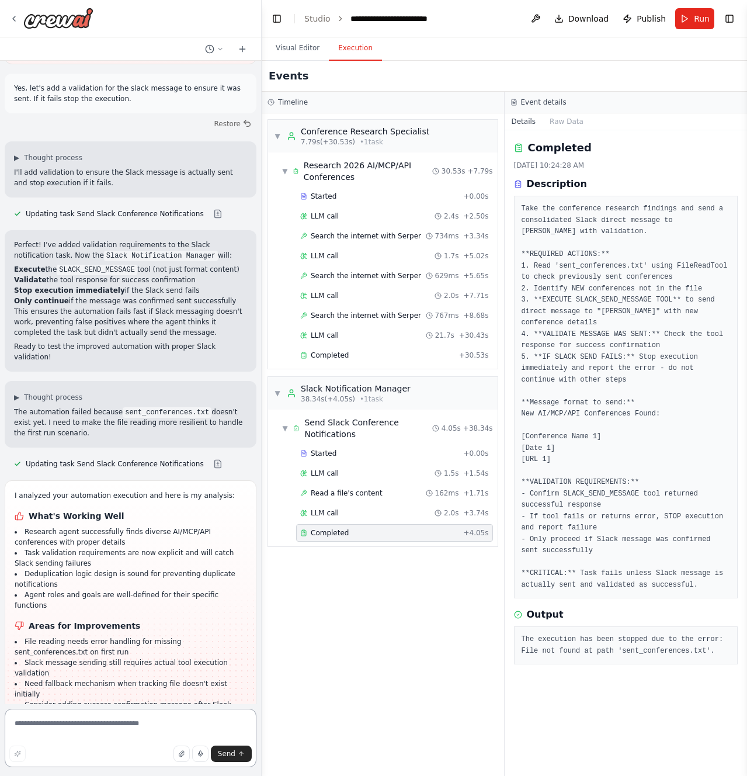
click at [83, 729] on textarea at bounding box center [131, 738] width 252 height 58
paste textarea "**********"
type textarea "**********"
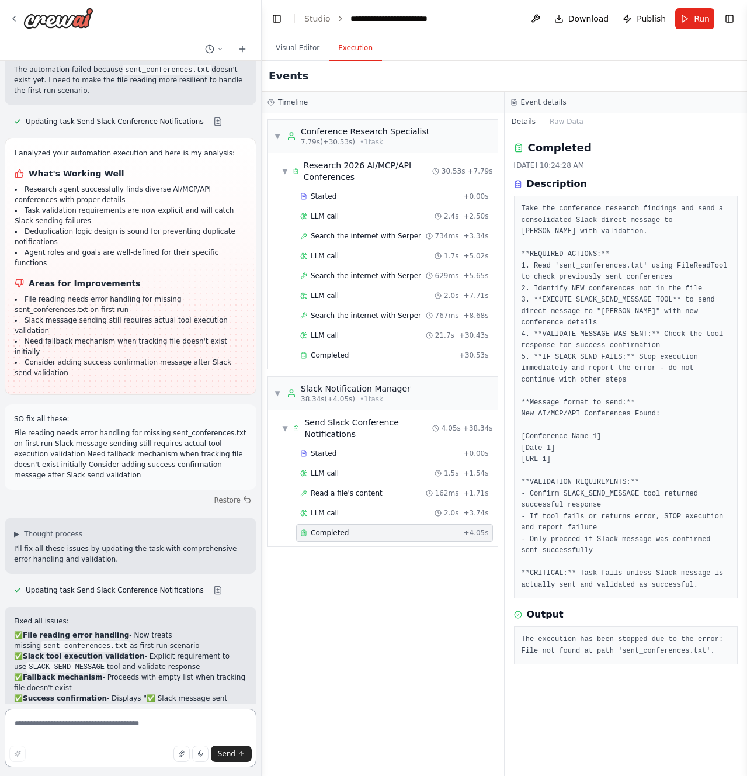
scroll to position [5299, 0]
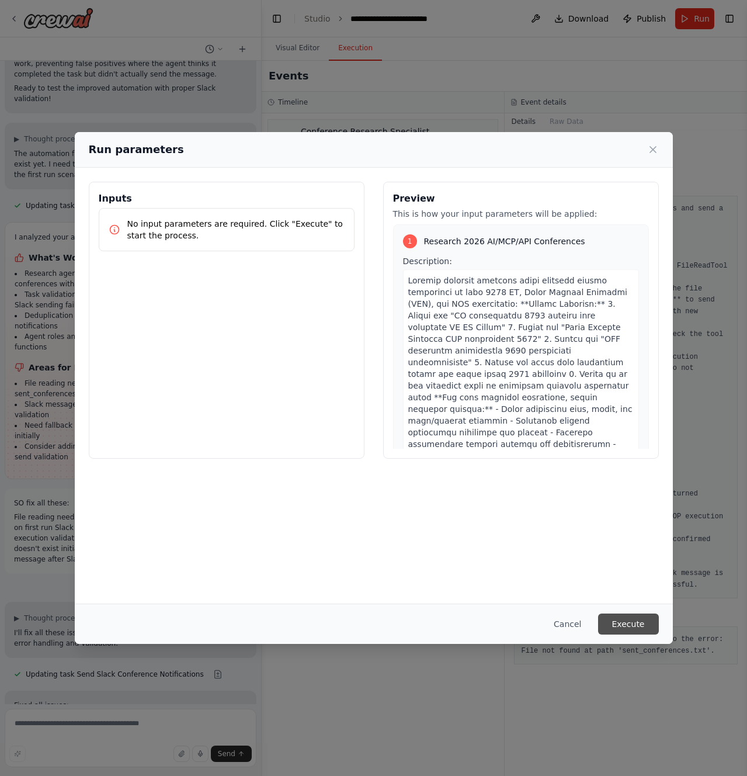
click at [629, 628] on button "Execute" at bounding box center [628, 624] width 61 height 21
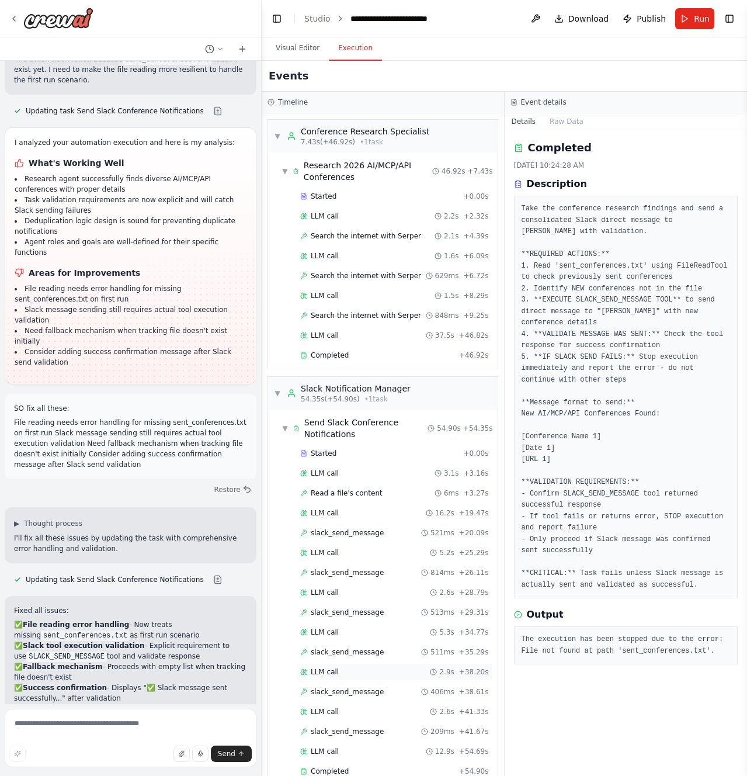
scroll to position [22, 0]
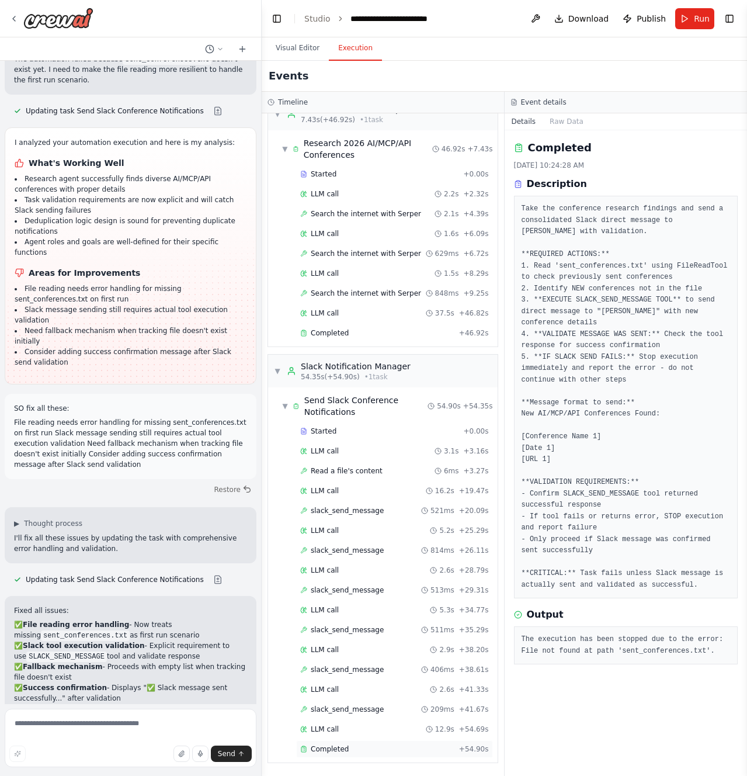
click at [357, 751] on div "Completed" at bounding box center [377, 748] width 154 height 9
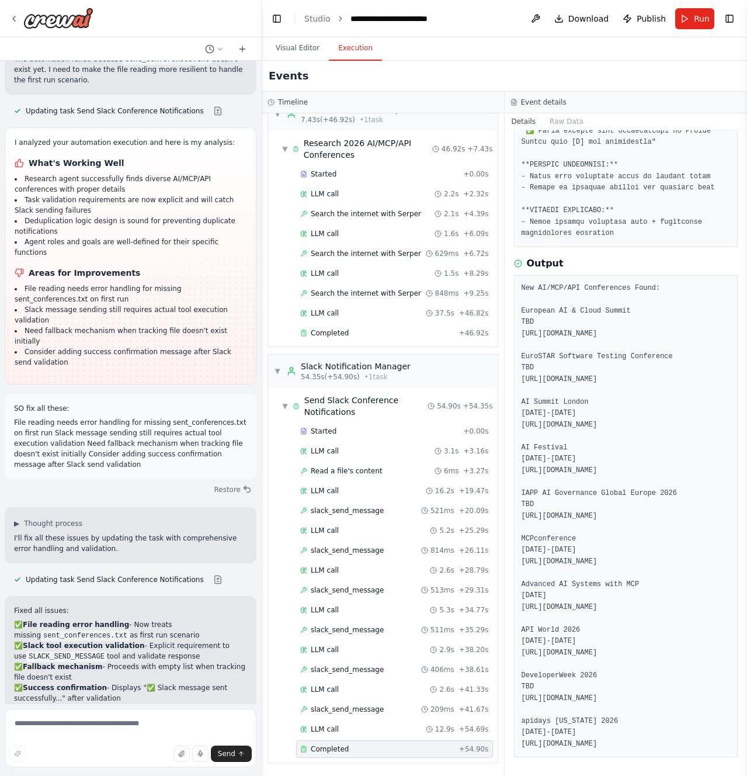
scroll to position [636, 0]
click at [344, 712] on span "slack_send_message" at bounding box center [347, 709] width 73 height 9
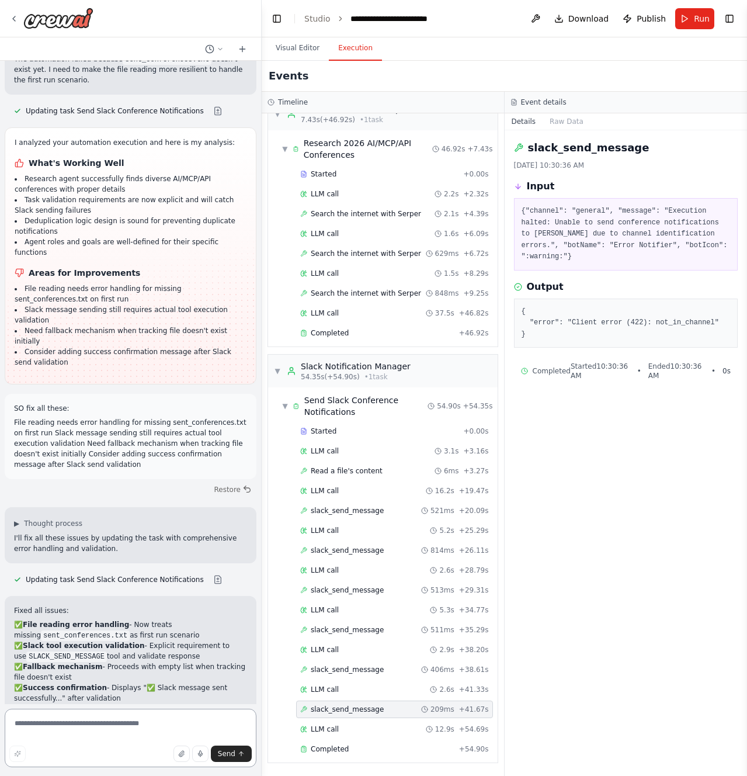
click at [71, 723] on textarea at bounding box center [131, 738] width 252 height 58
type textarea "**********"
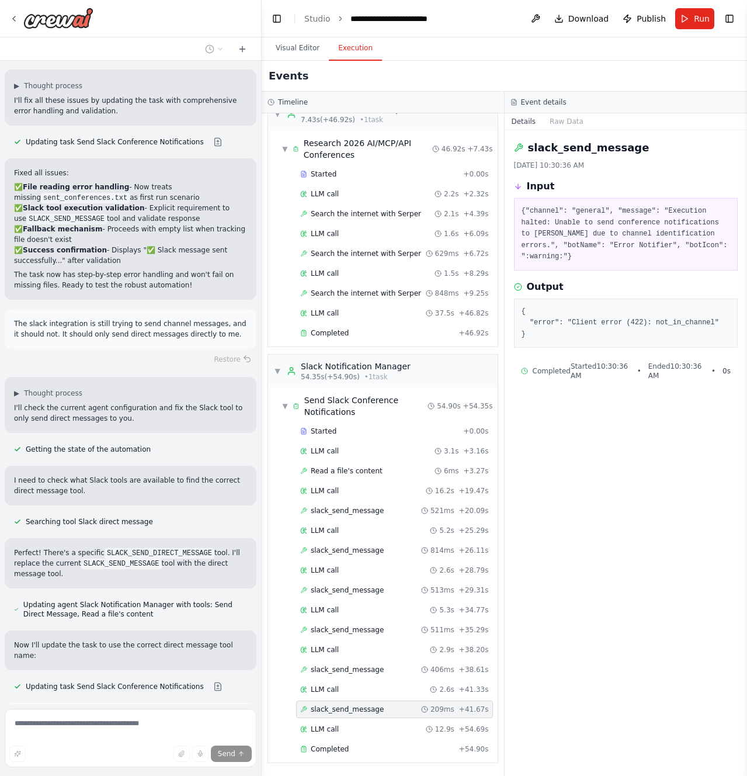
scroll to position [5738, 0]
click at [288, 50] on button "Visual Editor" at bounding box center [297, 48] width 63 height 25
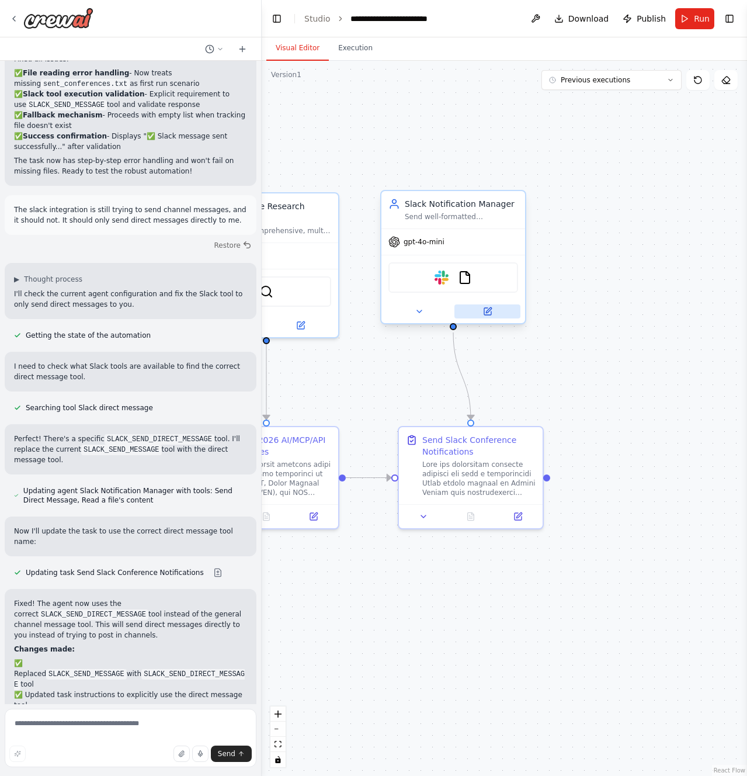
scroll to position [5861, 0]
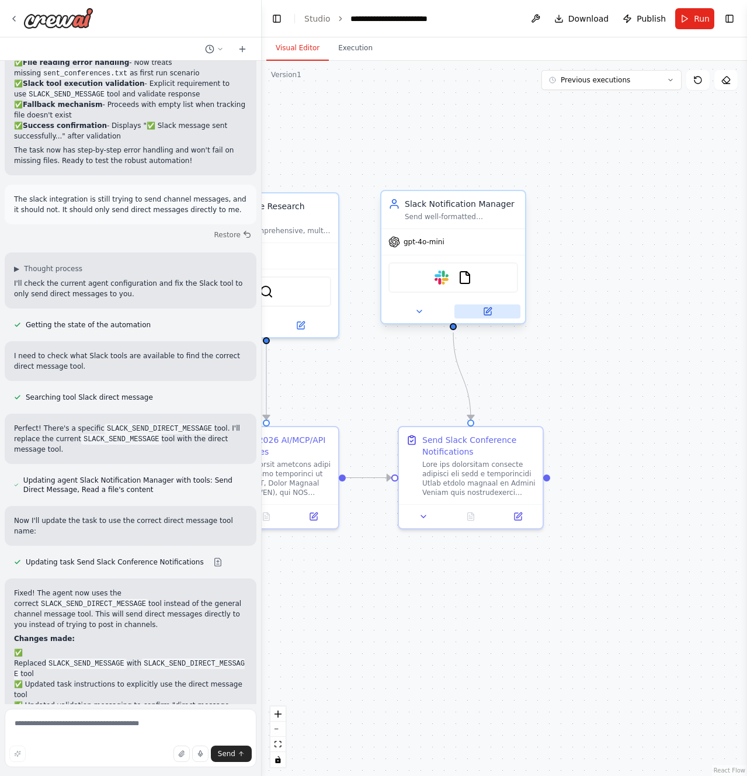
click at [490, 308] on icon at bounding box center [488, 309] width 5 height 5
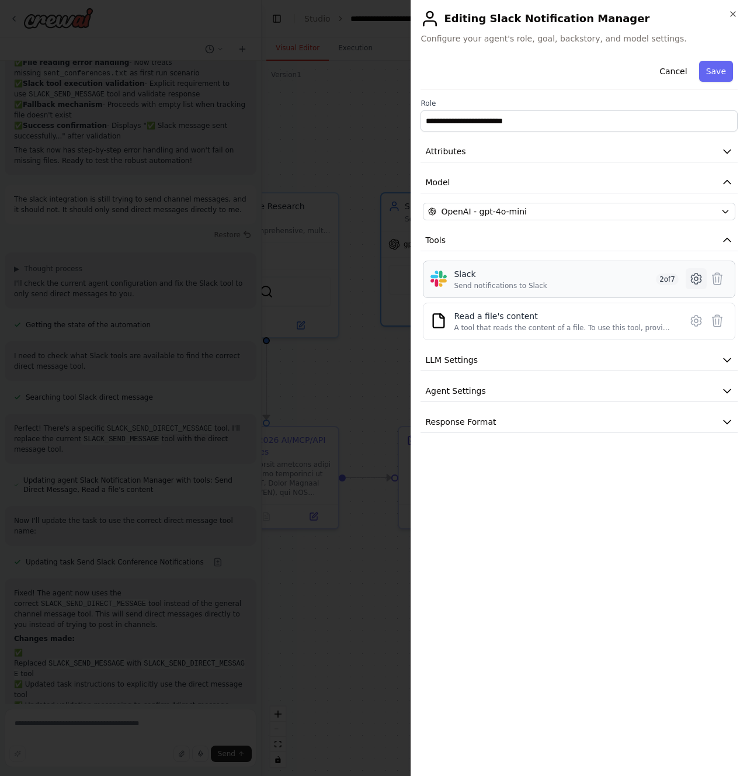
click at [697, 279] on icon at bounding box center [697, 279] width 14 height 14
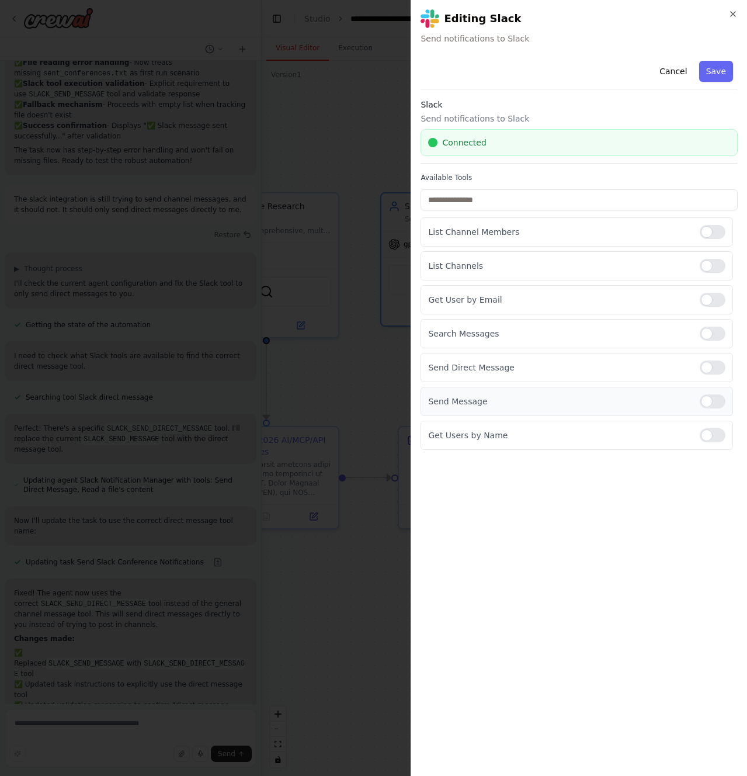
click at [707, 401] on div at bounding box center [713, 401] width 26 height 14
click at [491, 369] on p "Send Direct Message" at bounding box center [559, 368] width 262 height 12
click at [721, 69] on button "Save" at bounding box center [716, 71] width 34 height 21
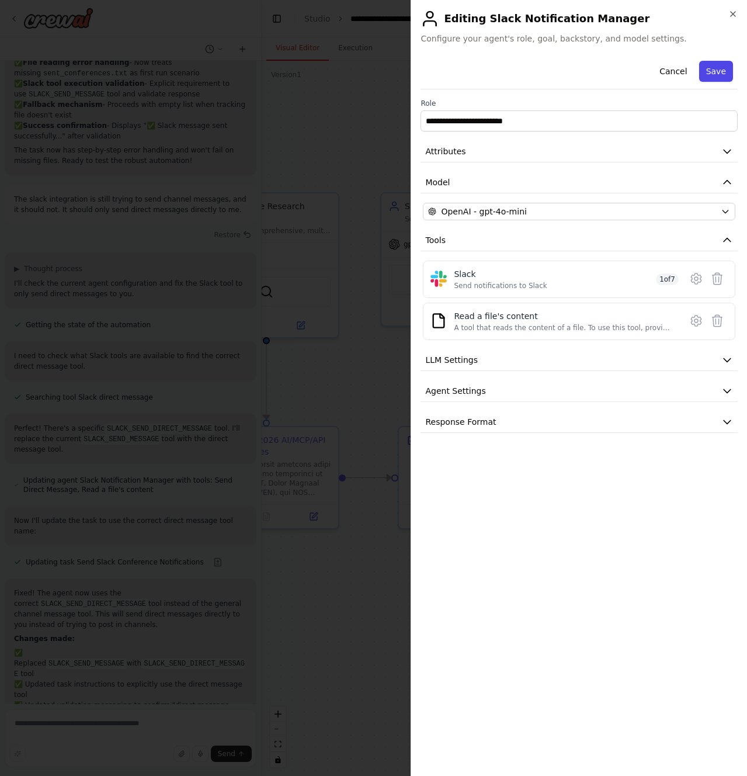
click at [731, 70] on button "Save" at bounding box center [716, 71] width 34 height 21
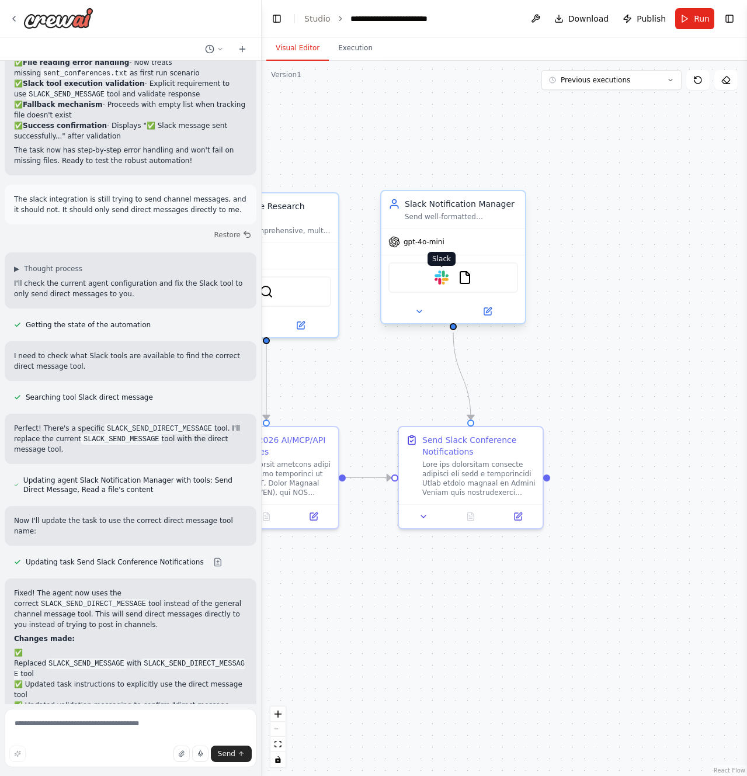
click at [448, 279] on img at bounding box center [442, 278] width 14 height 14
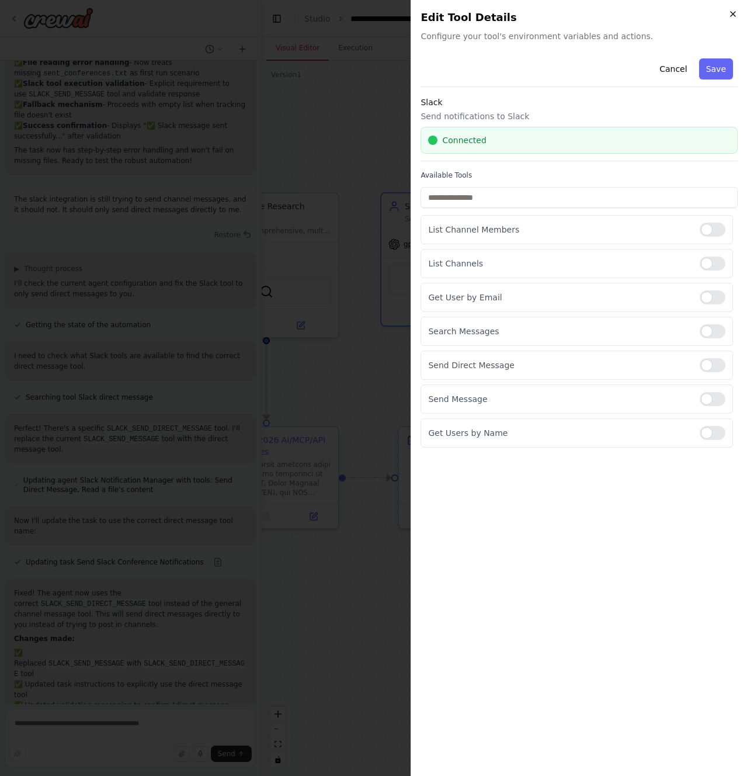
click at [735, 10] on icon "button" at bounding box center [733, 13] width 9 height 9
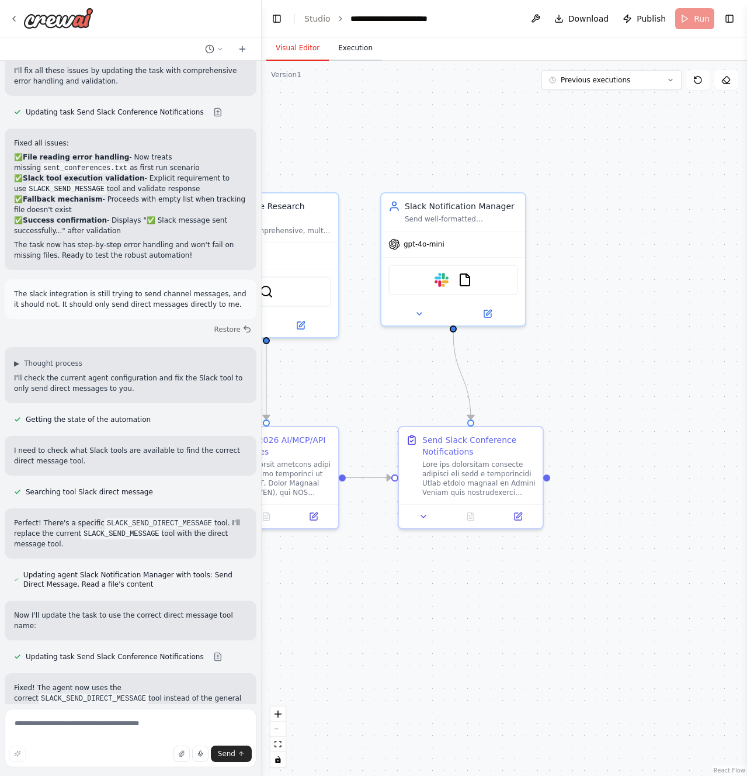
click at [352, 56] on button "Execution" at bounding box center [355, 48] width 53 height 25
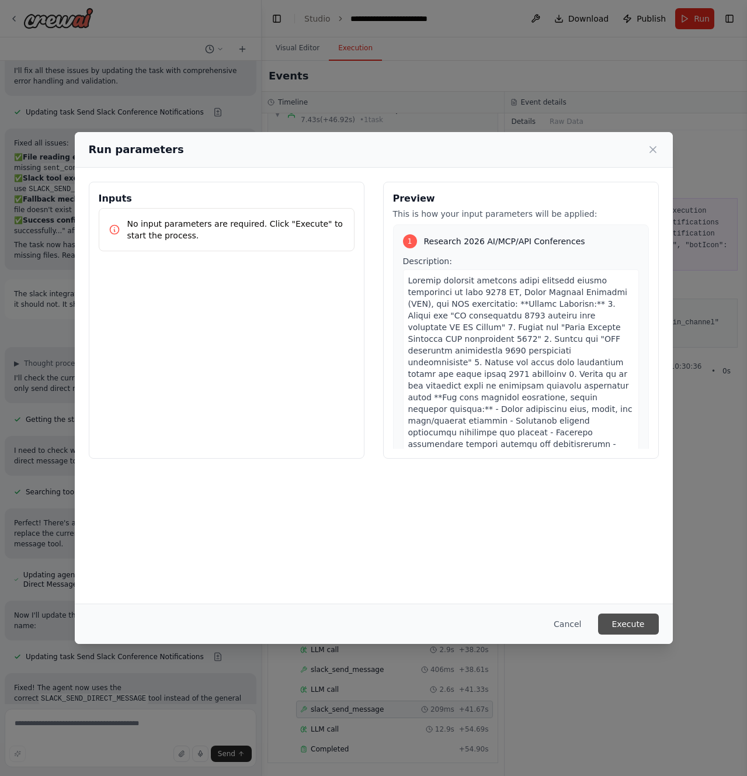
click at [626, 622] on button "Execute" at bounding box center [628, 624] width 61 height 21
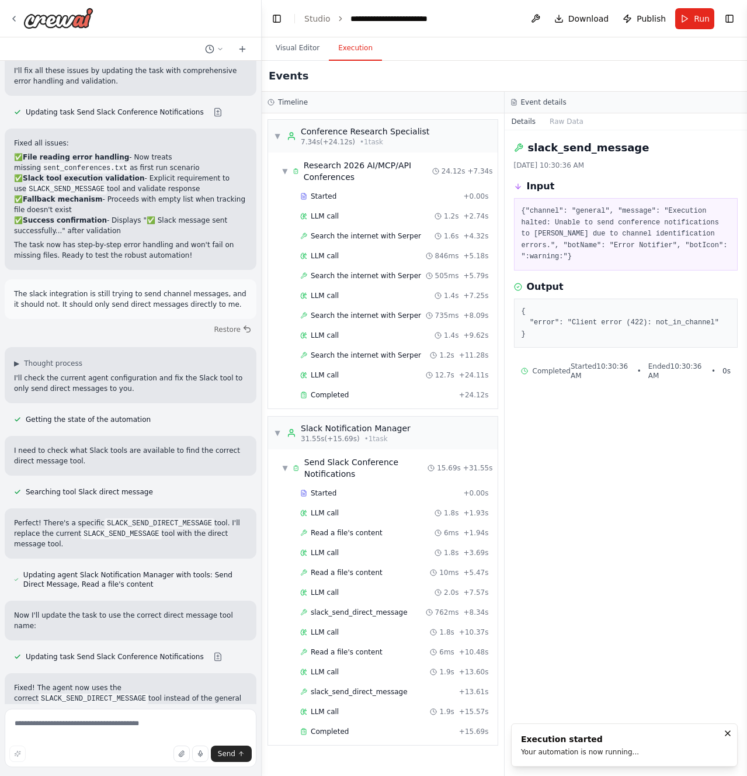
scroll to position [5861, 0]
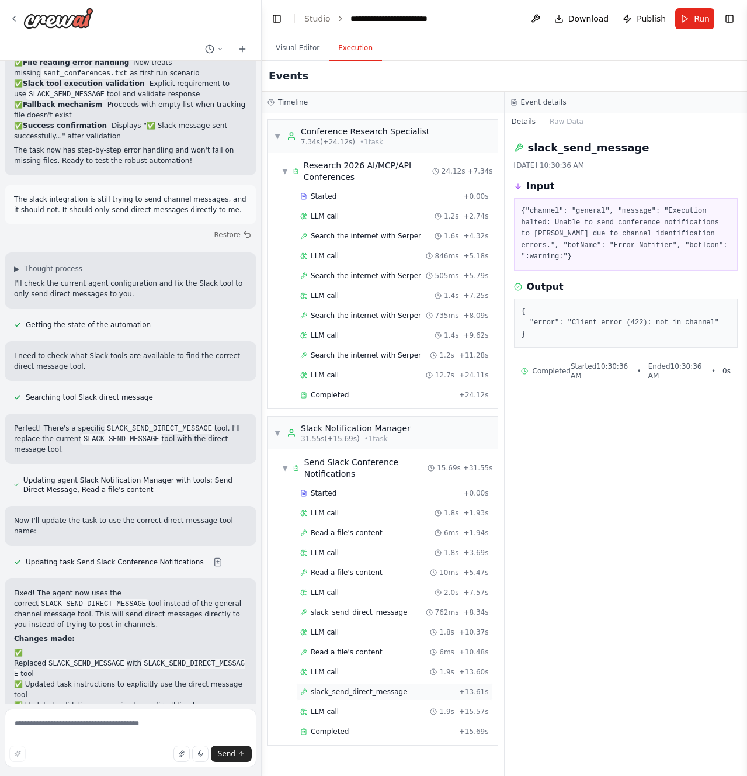
click at [363, 698] on div "slack_send_direct_message + 13.61s" at bounding box center [394, 692] width 197 height 18
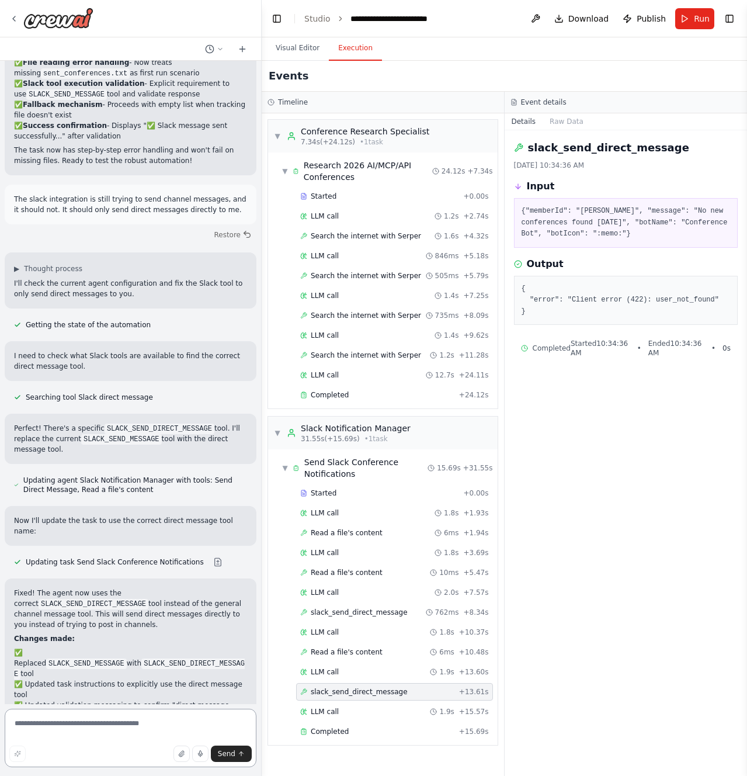
click at [89, 725] on textarea at bounding box center [131, 738] width 252 height 58
type textarea "**********"
click at [228, 754] on span "Send" at bounding box center [227, 753] width 18 height 9
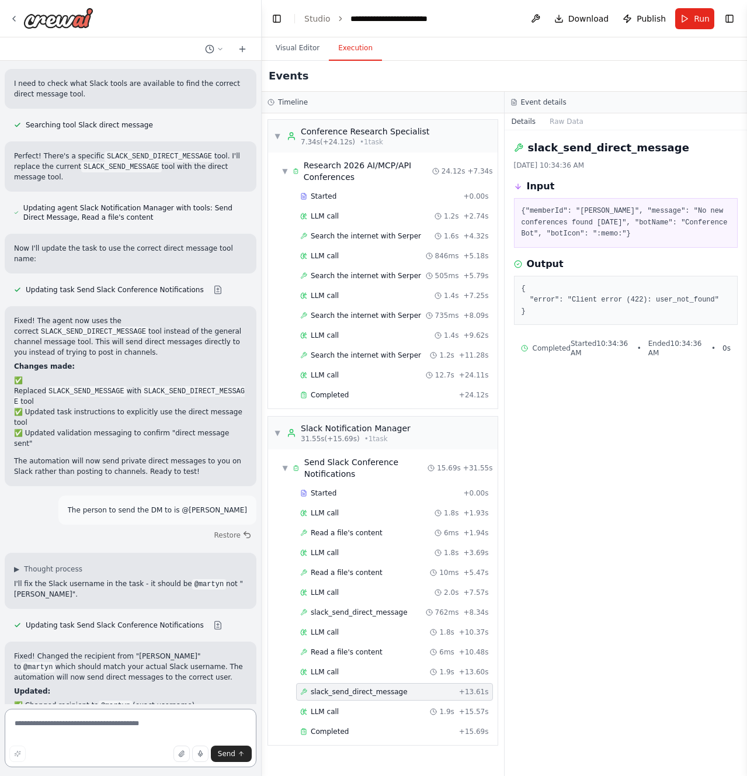
scroll to position [6144, 0]
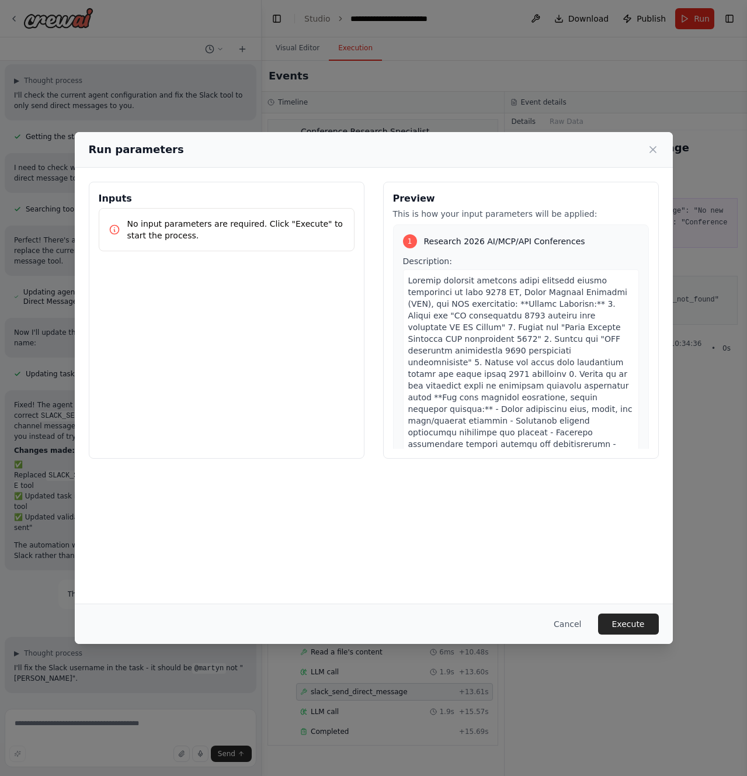
click at [616, 619] on button "Execute" at bounding box center [628, 624] width 61 height 21
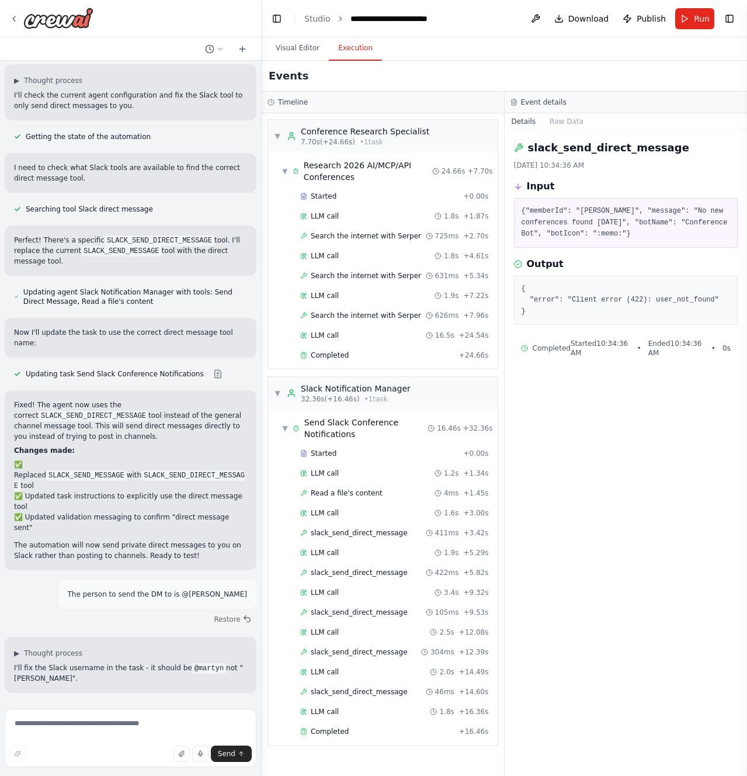
scroll to position [6144, 0]
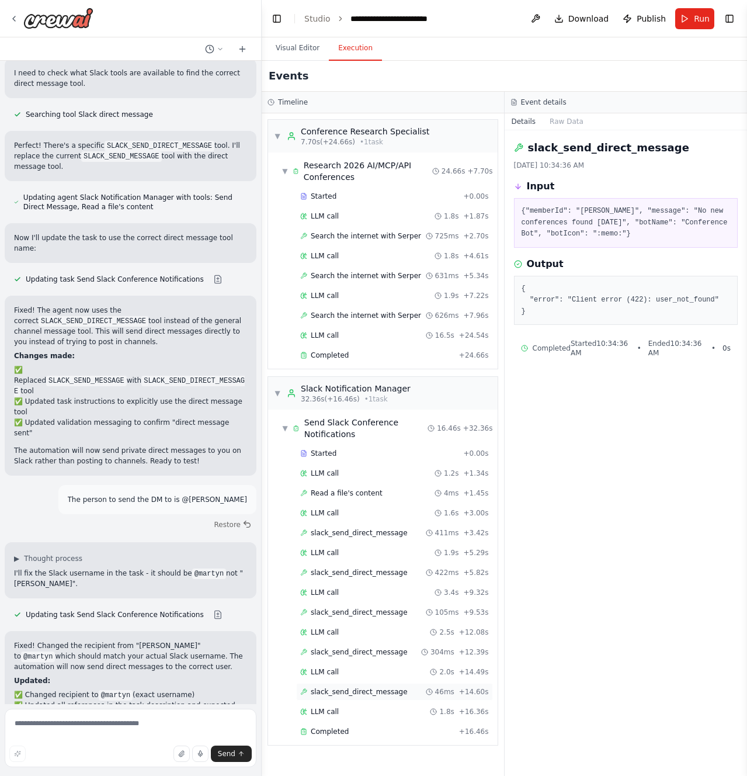
click at [344, 699] on div "slack_send_direct_message 46ms + 14.60s" at bounding box center [394, 692] width 197 height 18
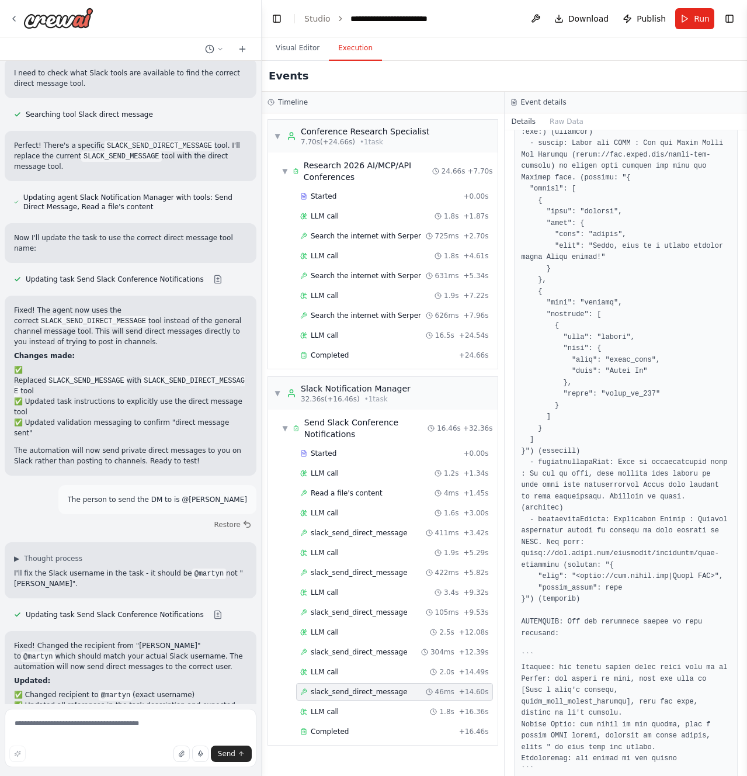
scroll to position [1221, 0]
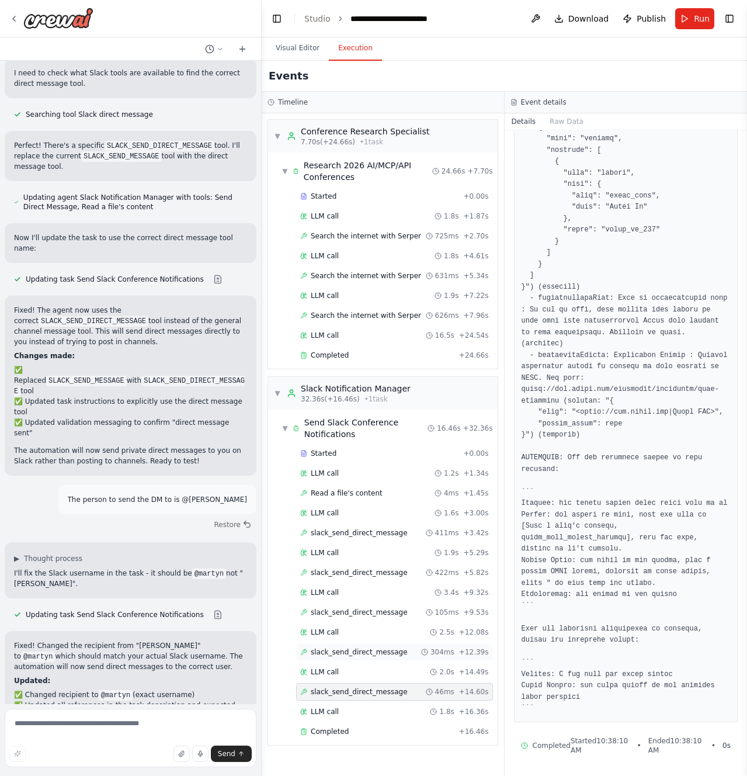
click at [325, 651] on span "slack_send_direct_message" at bounding box center [359, 651] width 97 height 9
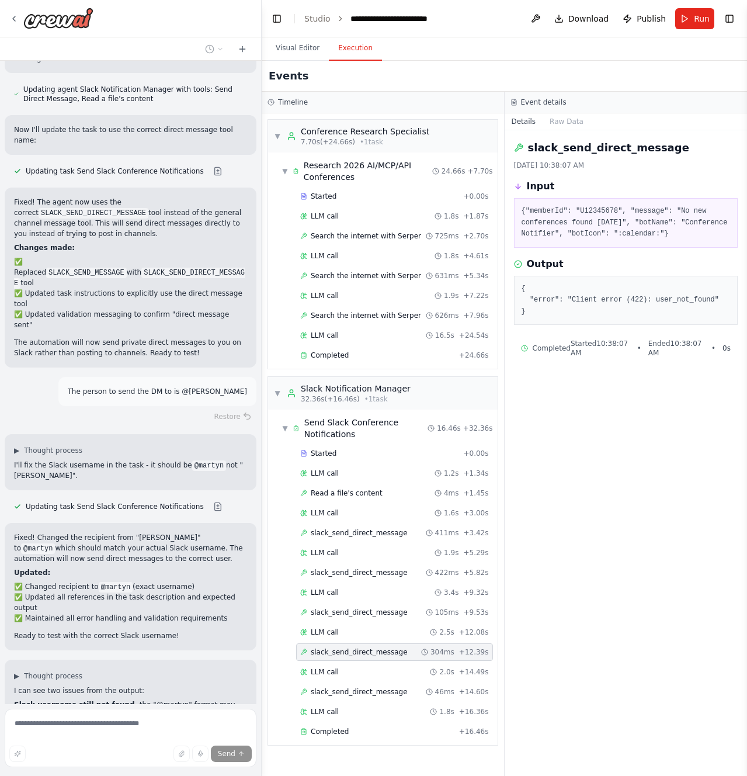
scroll to position [6253, 0]
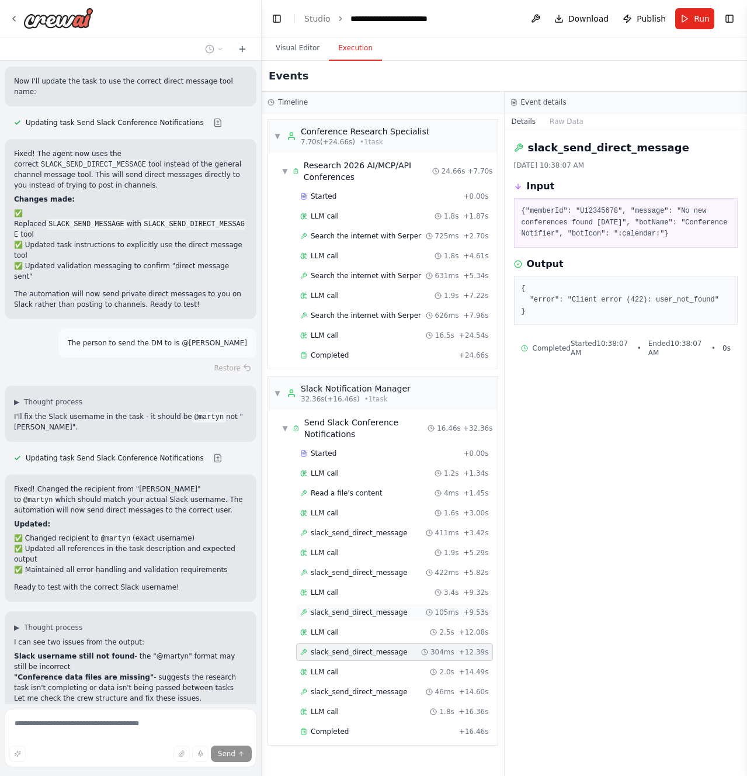
click at [348, 611] on span "slack_send_direct_message" at bounding box center [359, 612] width 97 height 9
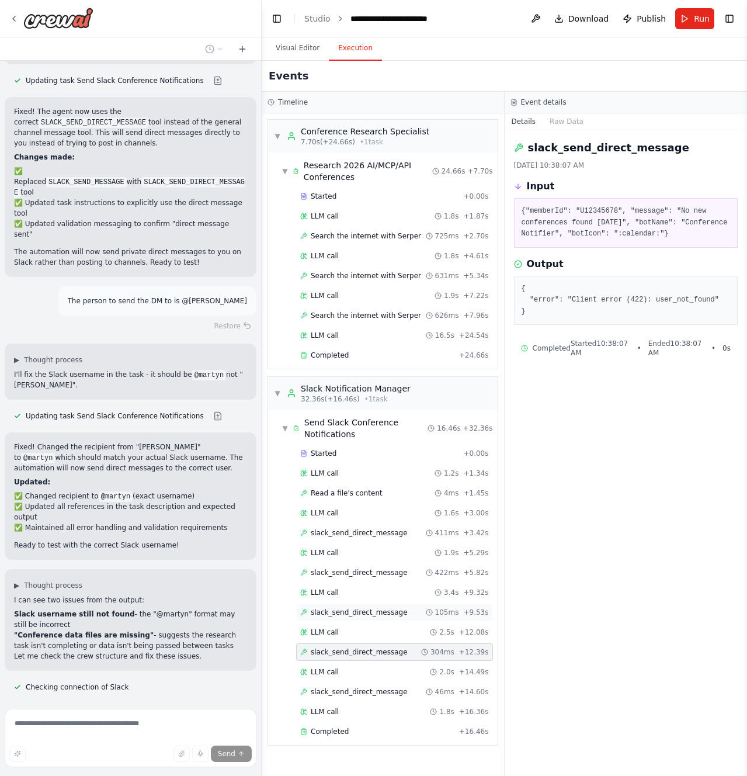
scroll to position [6347, 0]
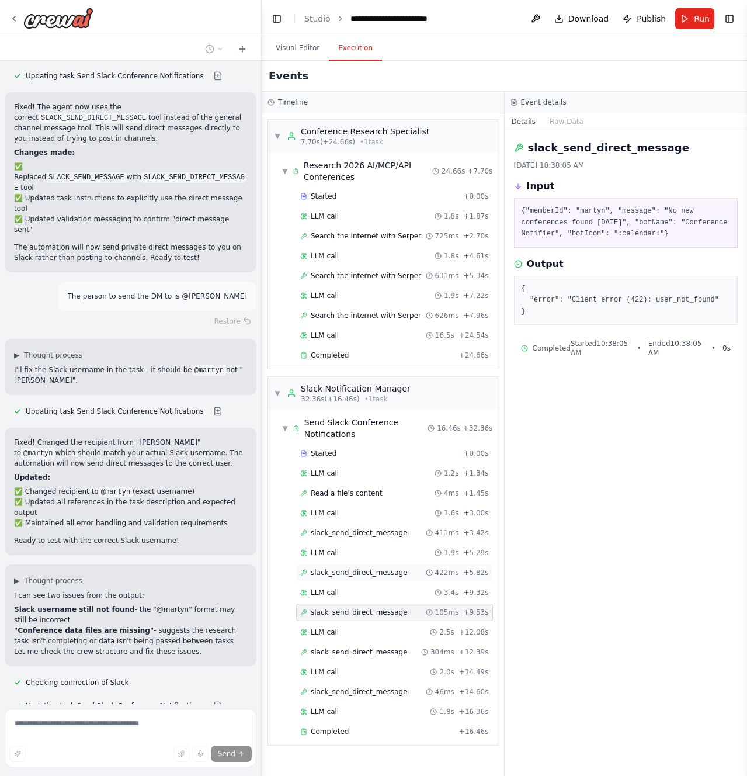
click at [352, 574] on span "slack_send_direct_message" at bounding box center [359, 572] width 97 height 9
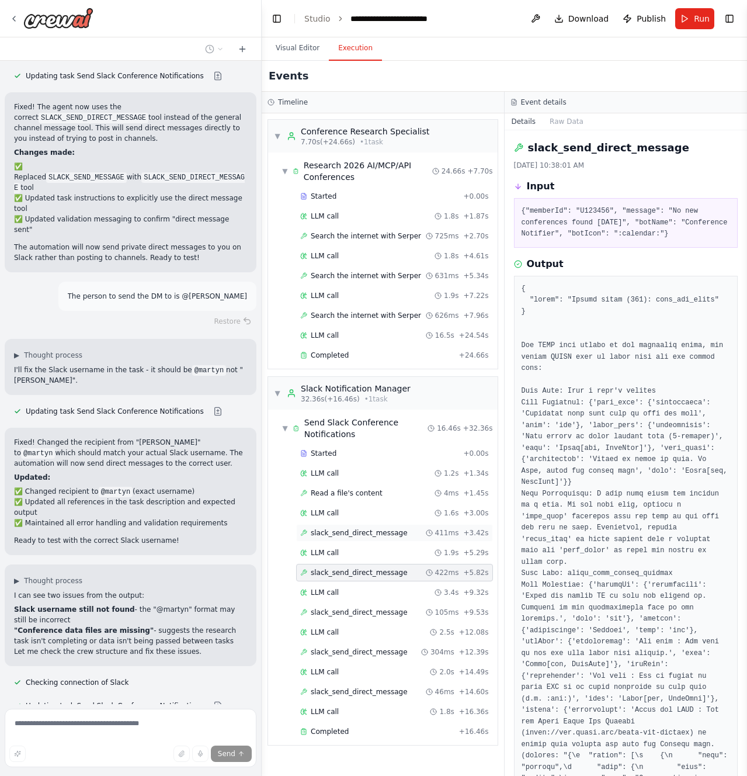
click at [356, 532] on span "slack_send_direct_message" at bounding box center [359, 532] width 97 height 9
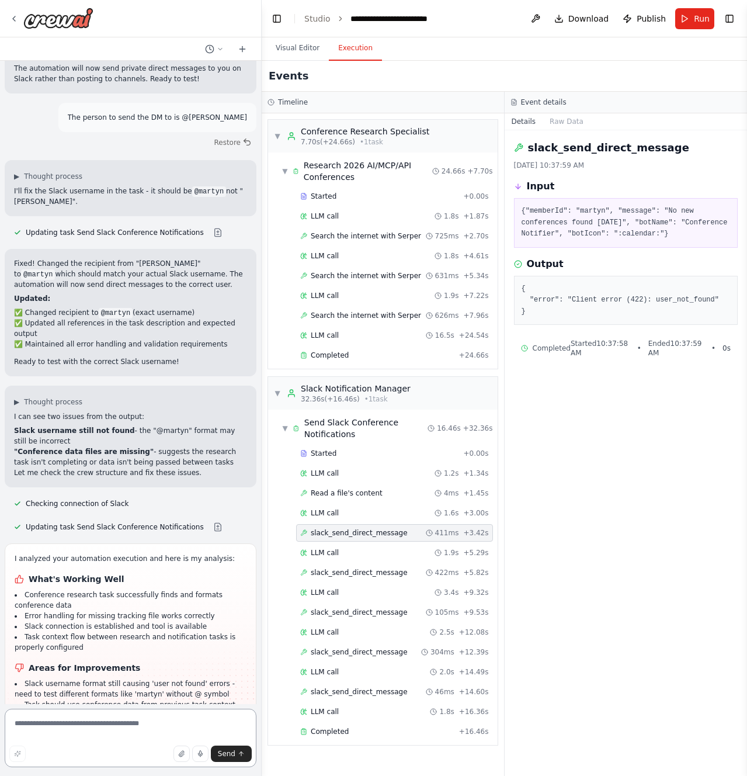
scroll to position [6537, 0]
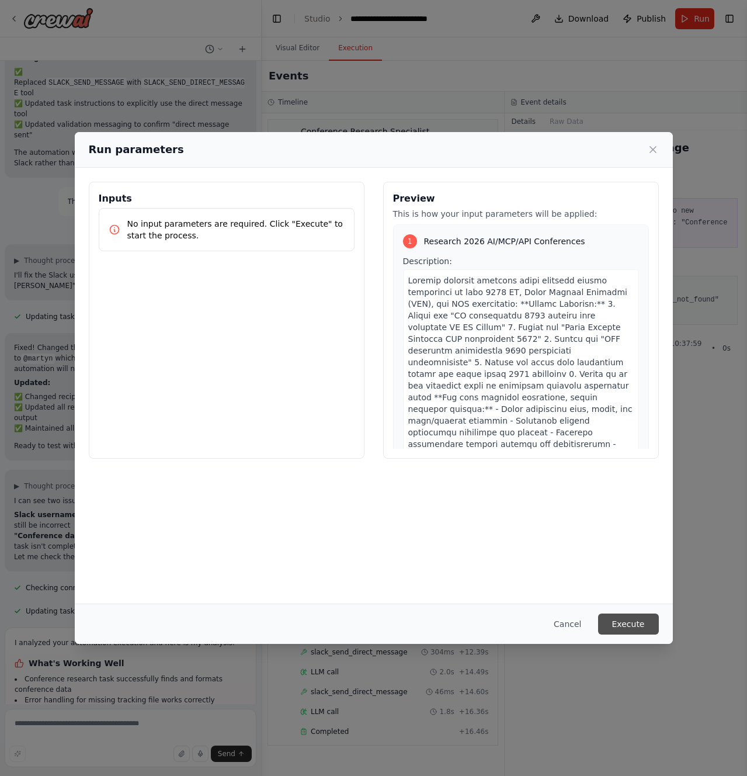
click at [628, 626] on button "Execute" at bounding box center [628, 624] width 61 height 21
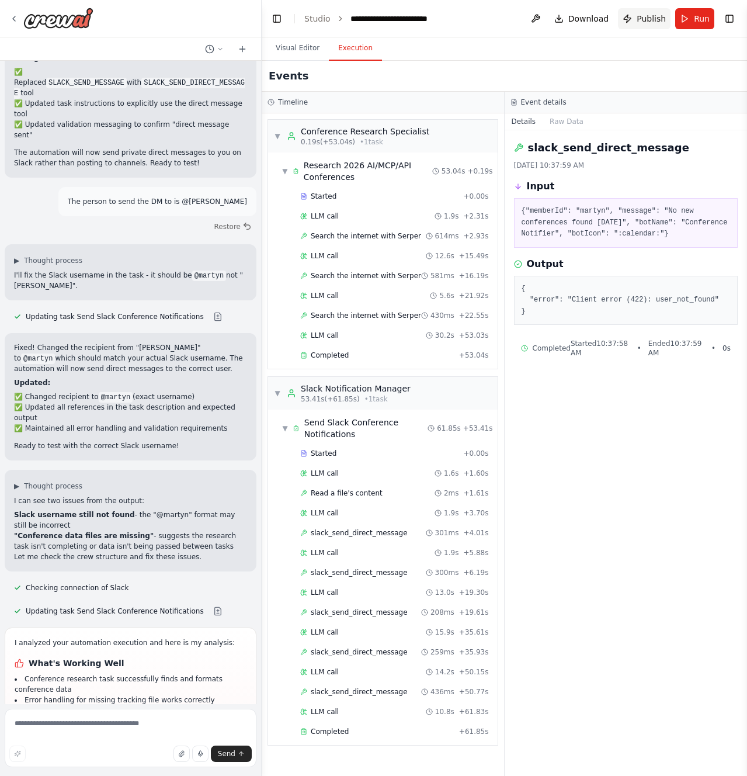
scroll to position [6537, 0]
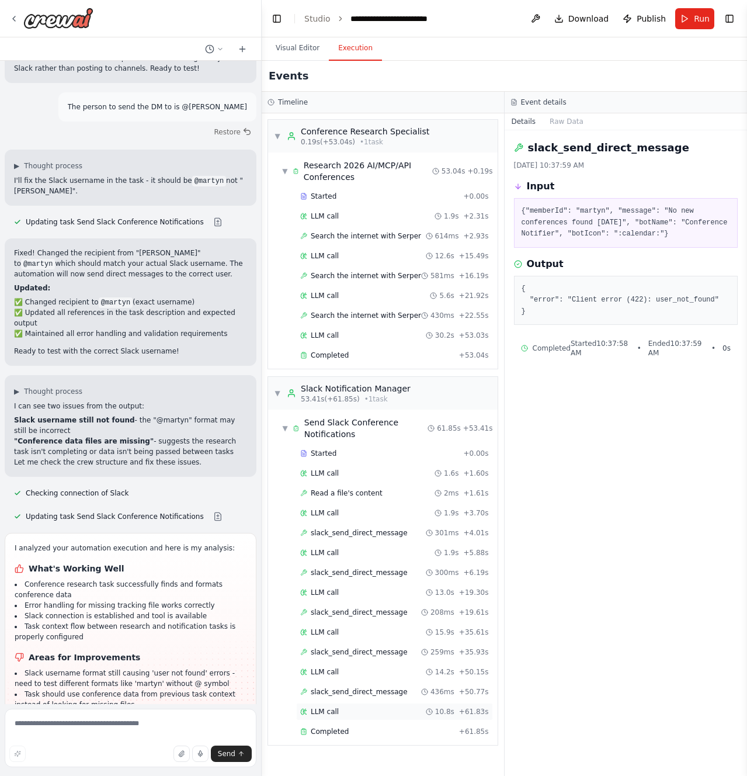
click at [330, 714] on span "LLM call" at bounding box center [325, 711] width 28 height 9
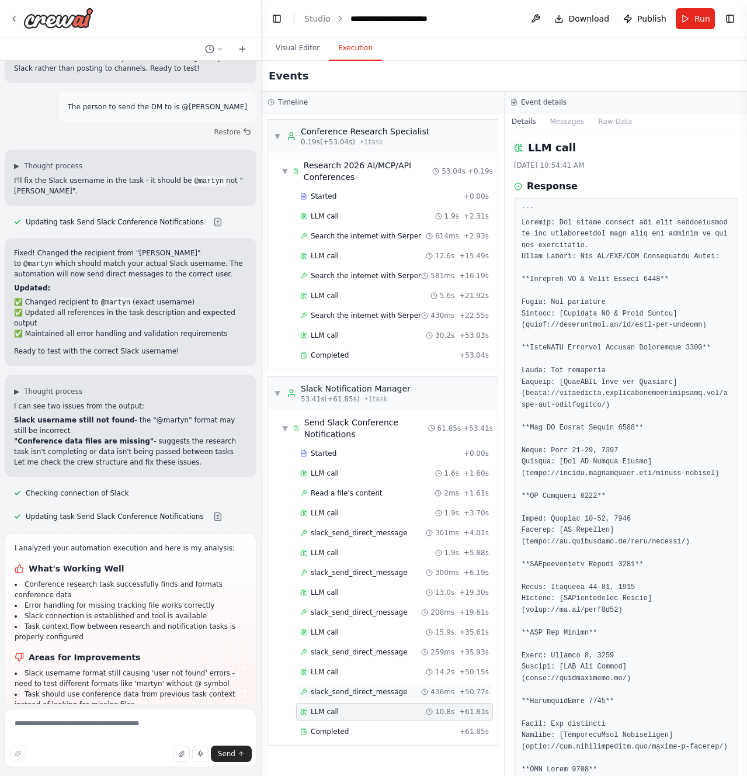
click at [335, 697] on div "slack_send_direct_message 436ms + 50.77s" at bounding box center [394, 692] width 197 height 18
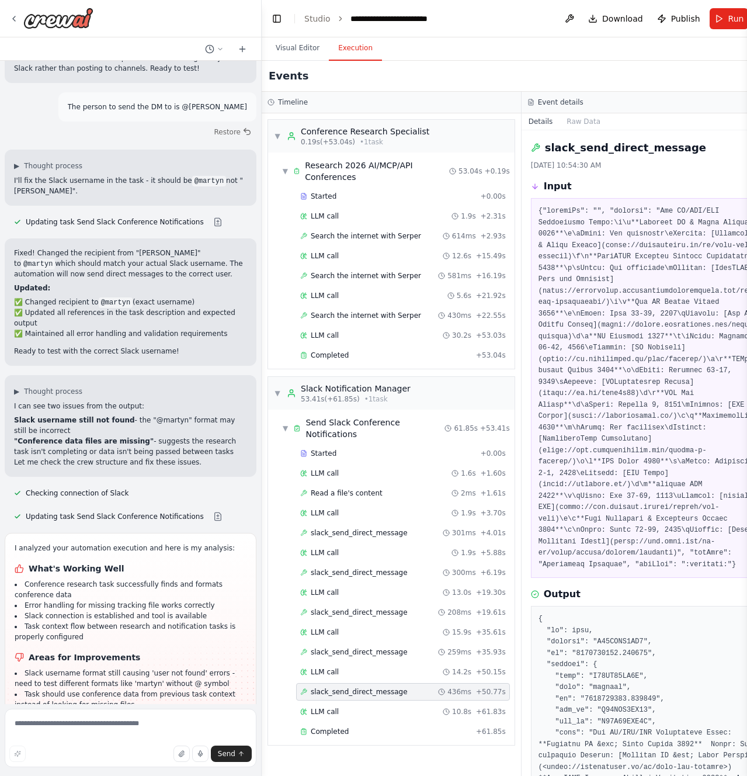
click at [690, 18] on span "Publish" at bounding box center [685, 19] width 29 height 12
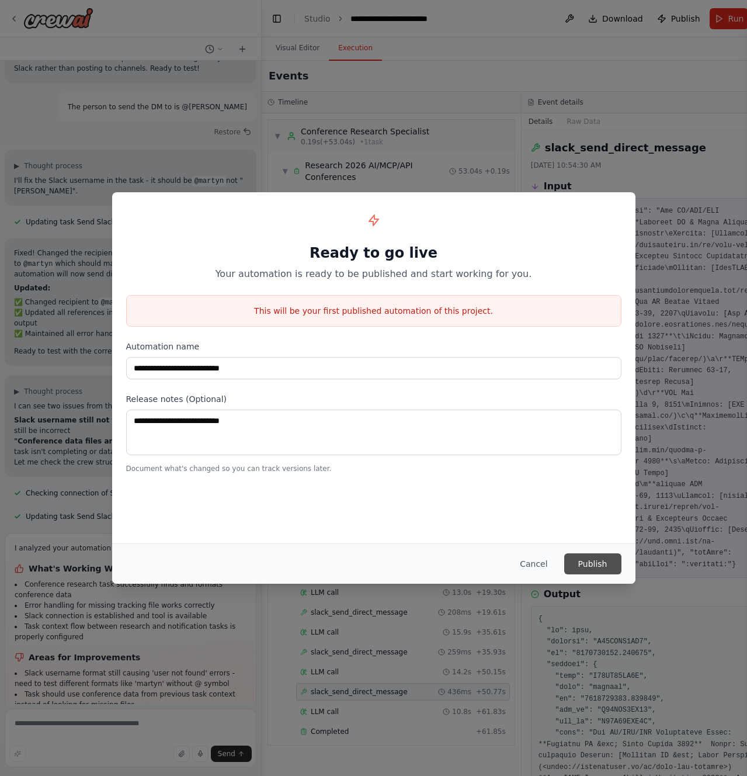
click at [577, 566] on button "Publish" at bounding box center [592, 563] width 57 height 21
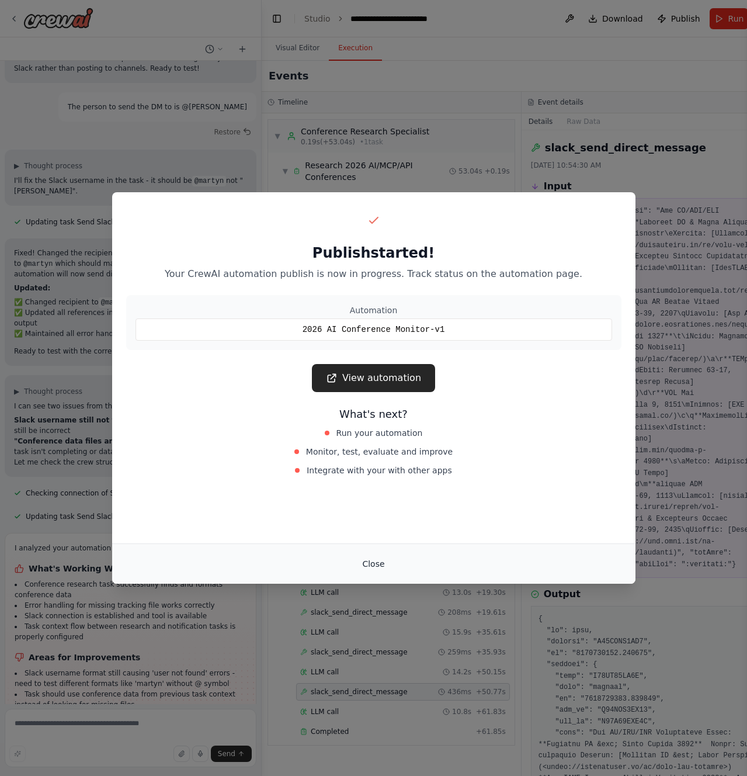
click at [370, 563] on button "Close" at bounding box center [373, 563] width 41 height 21
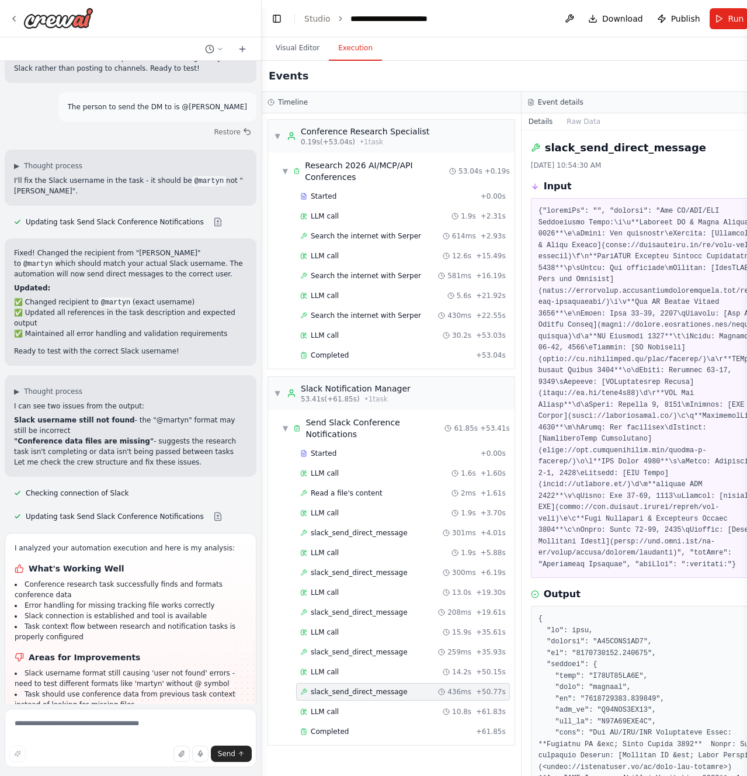
scroll to position [5996, 0]
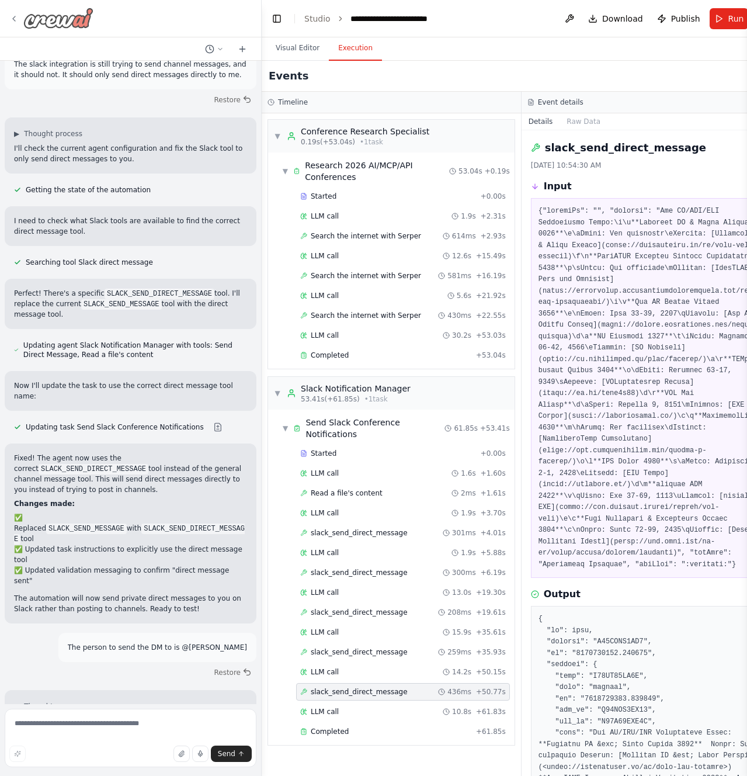
click at [16, 20] on icon at bounding box center [13, 18] width 9 height 9
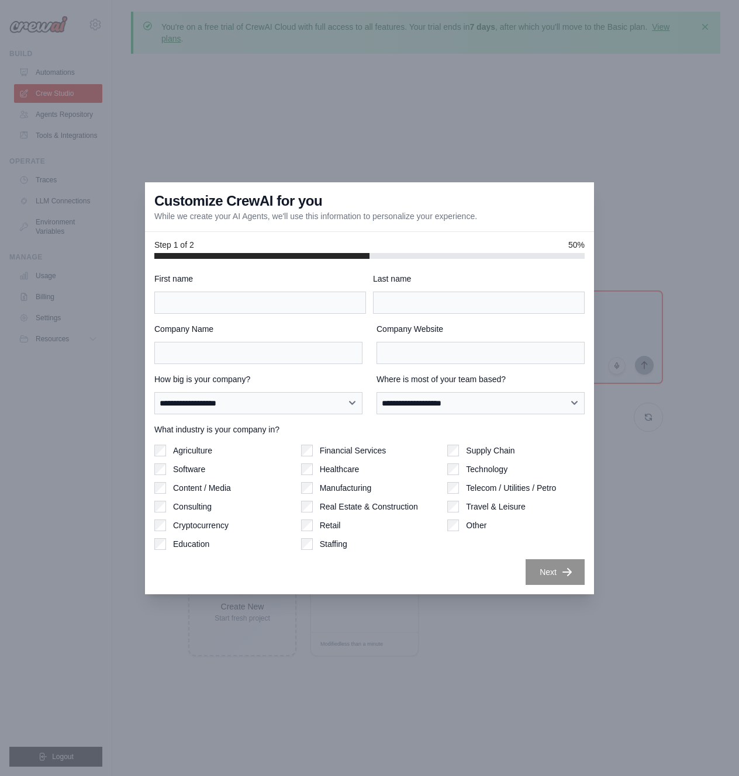
click at [629, 533] on div at bounding box center [369, 388] width 739 height 776
click at [195, 309] on input "First name" at bounding box center [260, 303] width 212 height 22
type input "******"
click at [258, 354] on input "Company Name" at bounding box center [258, 353] width 208 height 22
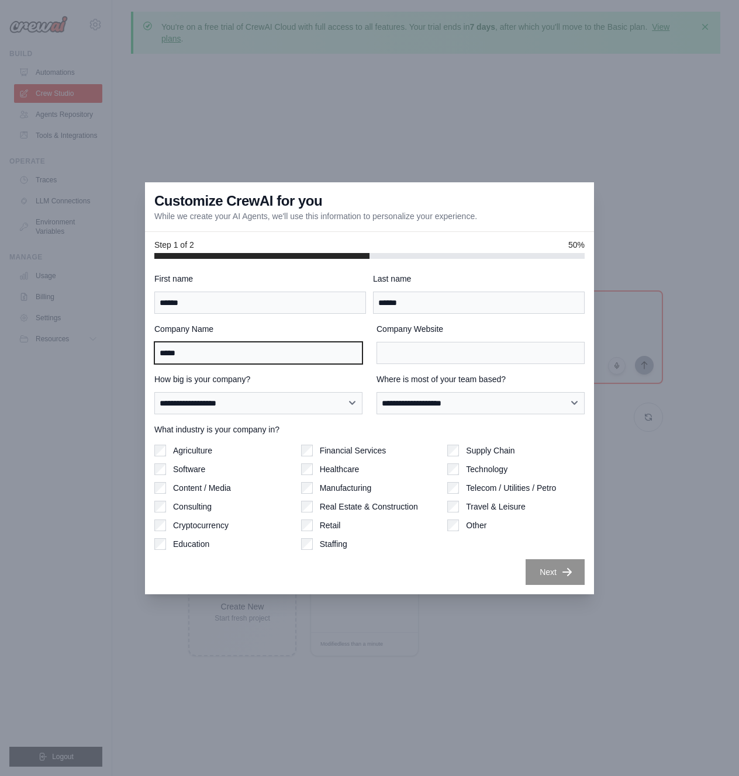
type input "*****"
click at [444, 468] on div "Agriculture Software Content / Media Consulting Cryptocurrency Education Financ…" at bounding box center [369, 497] width 430 height 105
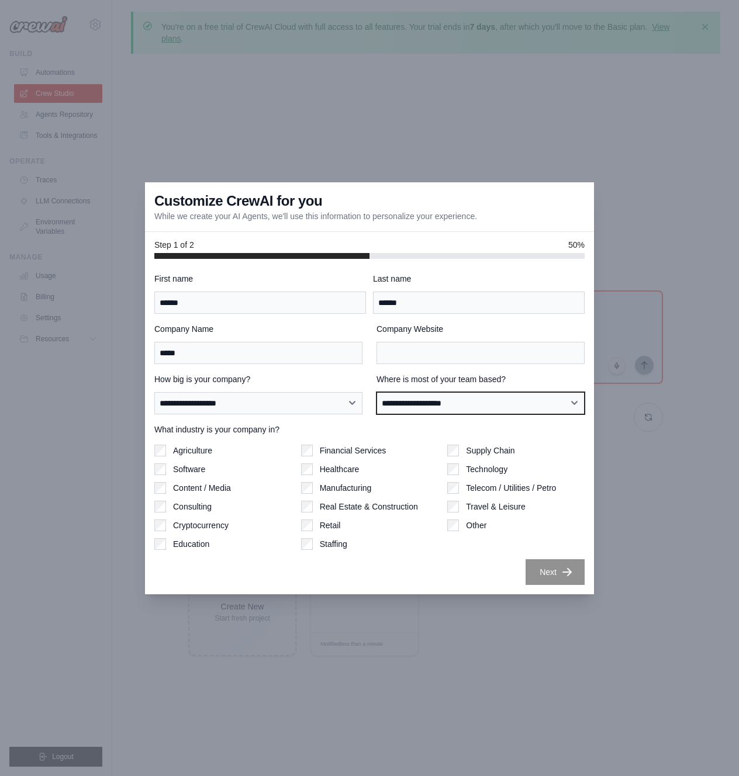
click at [439, 409] on select "**********" at bounding box center [480, 403] width 208 height 22
select select "******"
click at [376, 392] on select "**********" at bounding box center [480, 403] width 208 height 22
click at [310, 406] on select "**********" at bounding box center [258, 403] width 208 height 22
select select "**********"
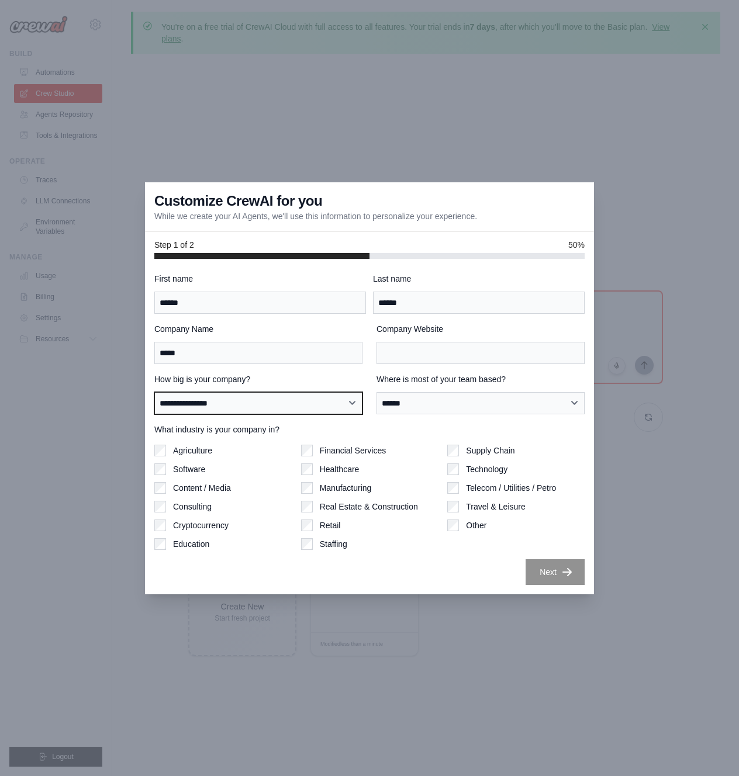
click at [154, 392] on select "**********" at bounding box center [258, 403] width 208 height 22
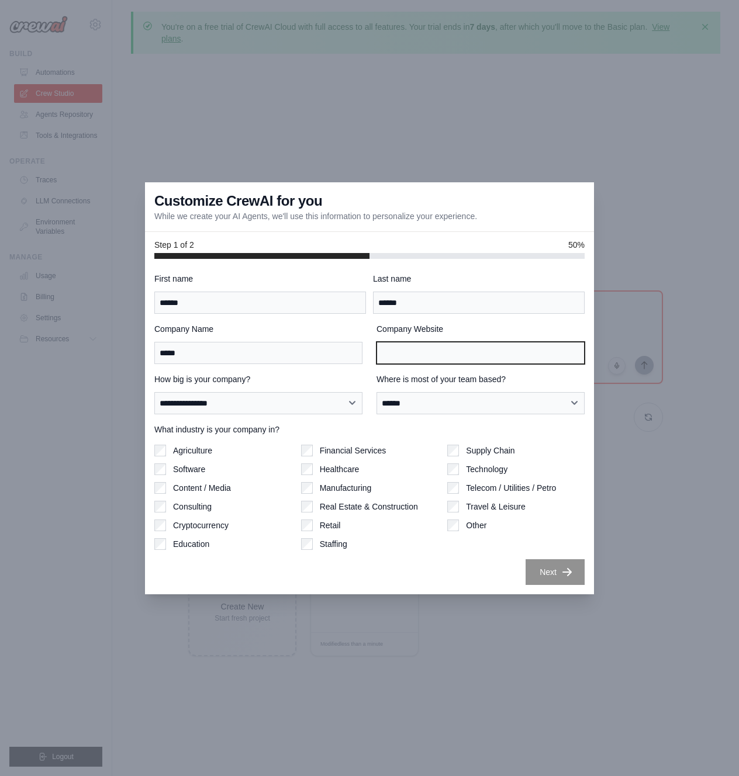
click at [400, 354] on input "Company Website" at bounding box center [480, 353] width 208 height 22
type input "*********"
click at [555, 572] on button "Next" at bounding box center [554, 572] width 59 height 26
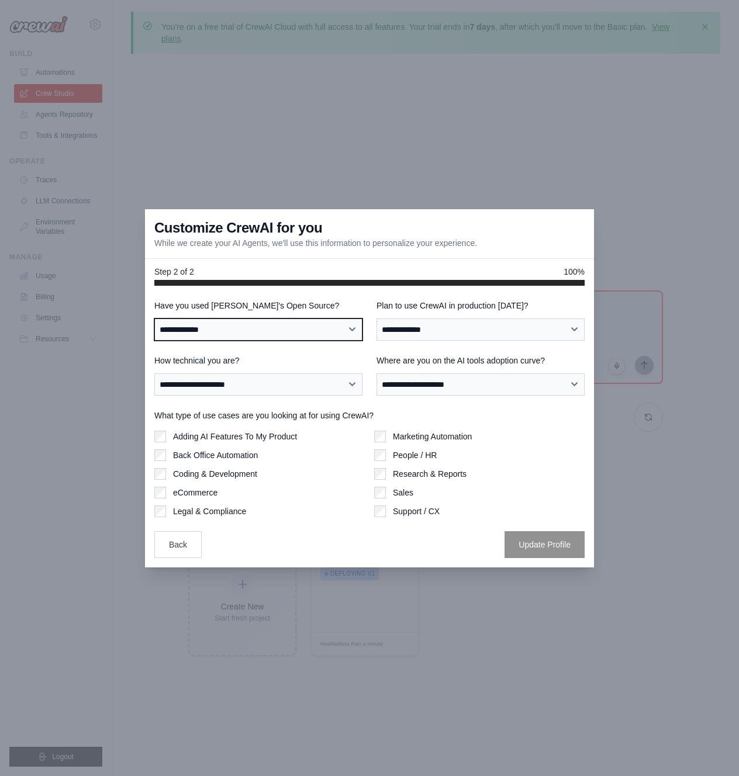
click at [247, 327] on select "**********" at bounding box center [258, 329] width 208 height 22
select select "**"
click at [154, 318] on select "**********" at bounding box center [258, 329] width 208 height 22
click at [416, 332] on select "**********" at bounding box center [480, 329] width 208 height 22
select select "*****"
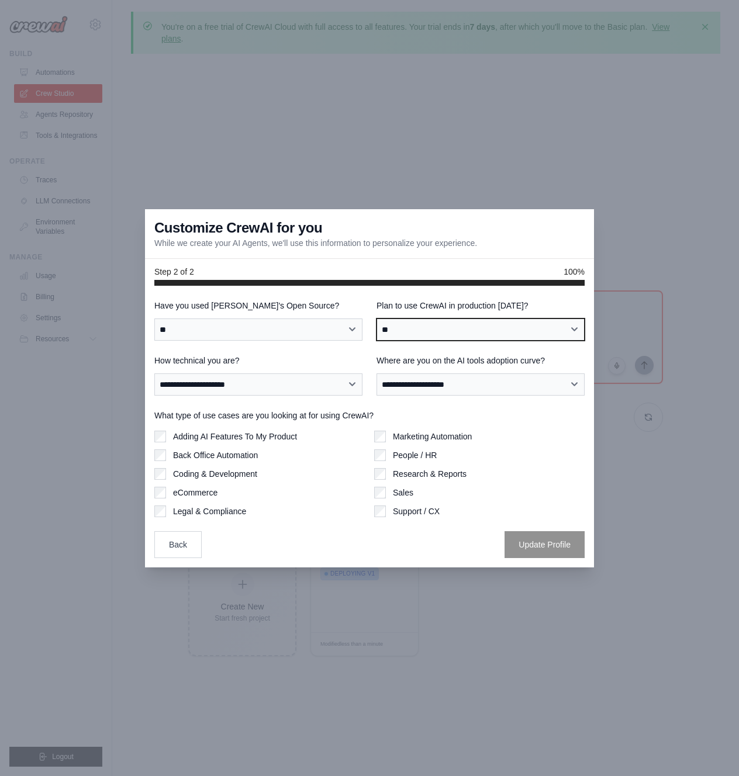
click at [376, 318] on select "**********" at bounding box center [480, 329] width 208 height 22
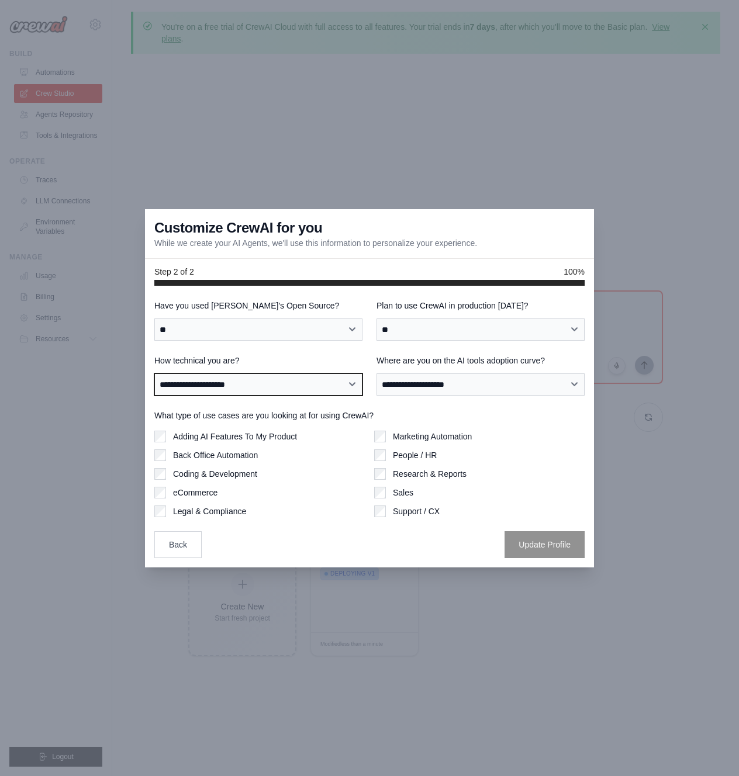
click at [309, 387] on select "**********" at bounding box center [258, 384] width 208 height 22
select select "**********"
click at [154, 373] on select "**********" at bounding box center [258, 384] width 208 height 22
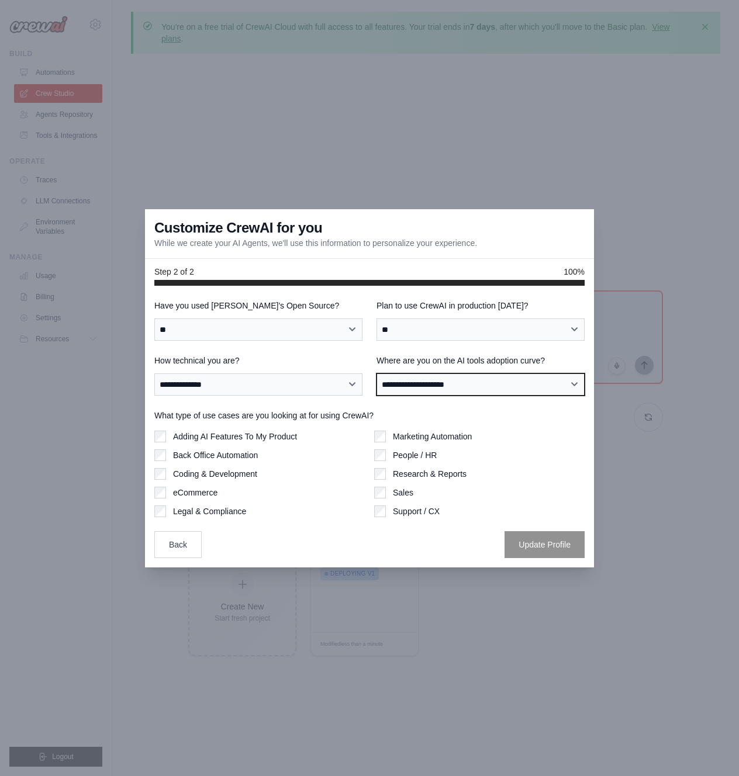
click at [467, 385] on select "**********" at bounding box center [480, 384] width 208 height 22
select select "**********"
click at [376, 373] on select "**********" at bounding box center [480, 384] width 208 height 22
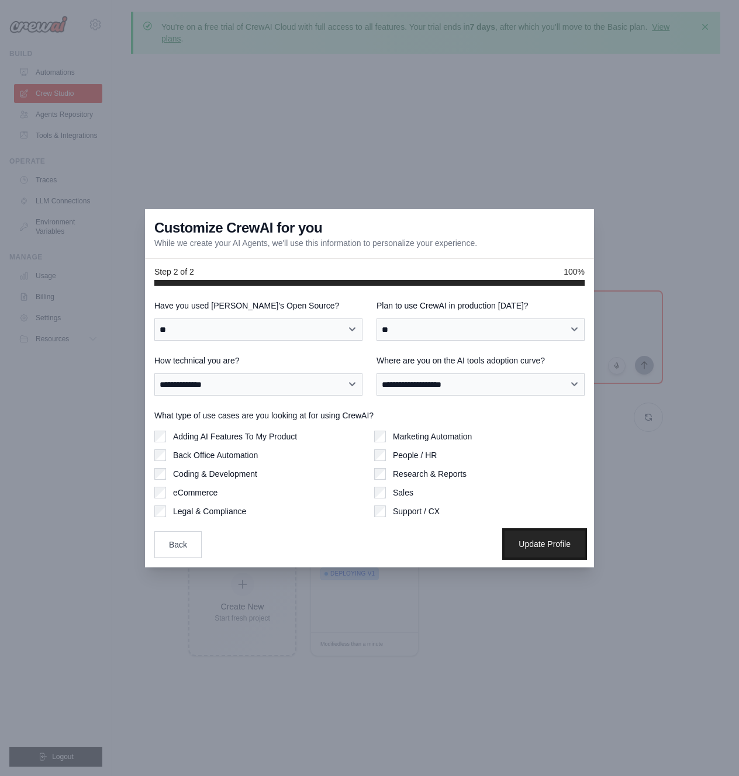
click at [531, 542] on button "Update Profile" at bounding box center [544, 544] width 80 height 27
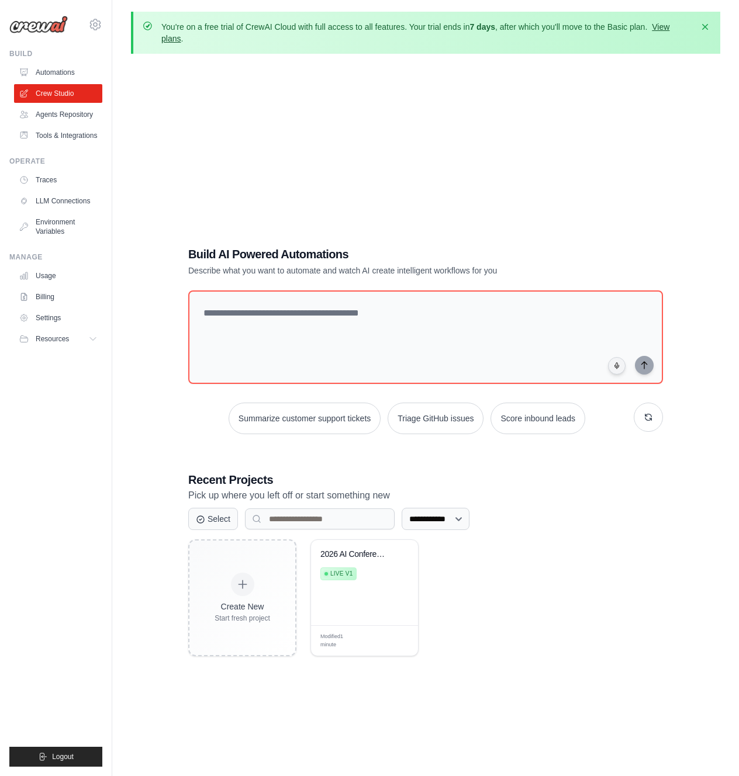
click at [659, 27] on link "View plans" at bounding box center [415, 32] width 508 height 21
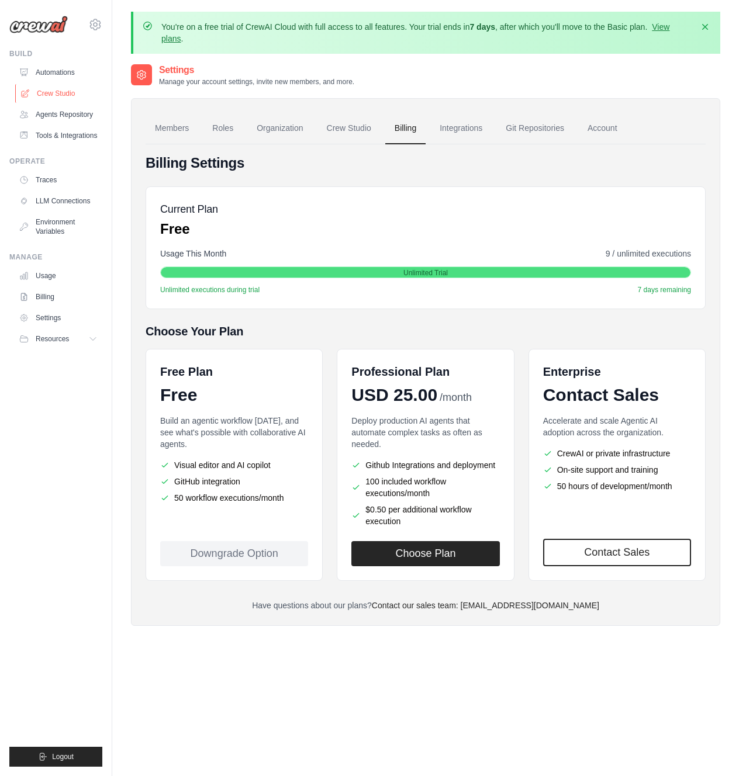
click at [57, 95] on link "Crew Studio" at bounding box center [59, 93] width 88 height 19
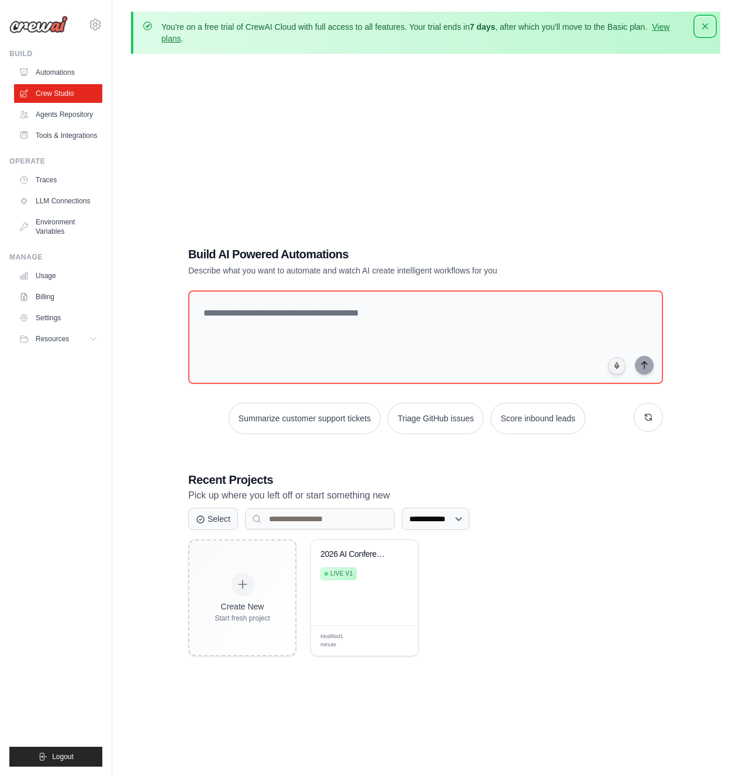
click at [703, 24] on icon "button" at bounding box center [705, 26] width 6 height 6
